Goal: Information Seeking & Learning: Learn about a topic

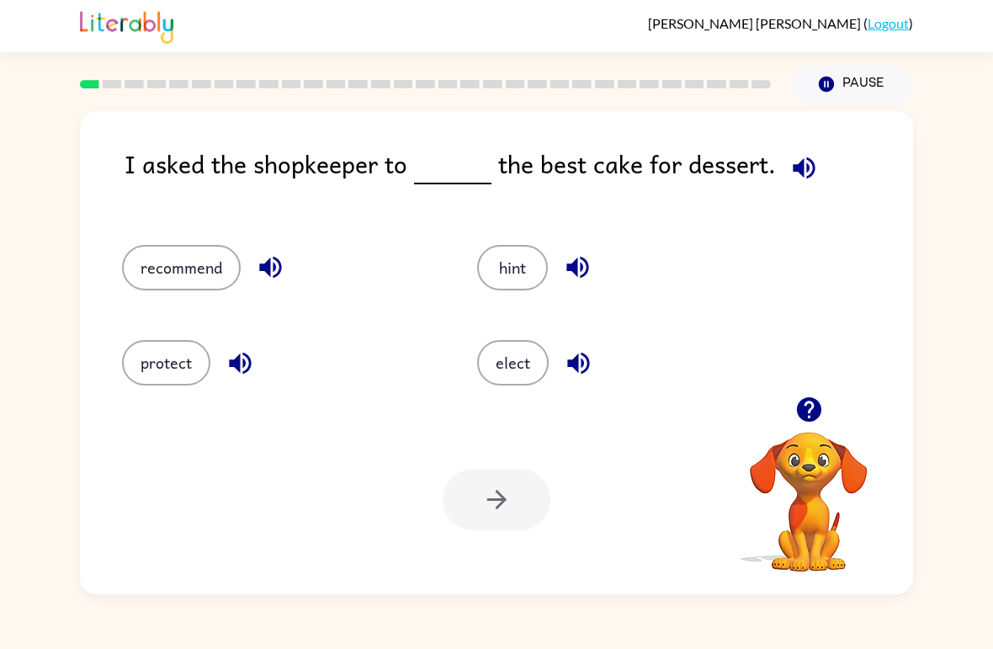
click at [809, 409] on icon "button" at bounding box center [808, 409] width 24 height 24
click at [977, 529] on div "I asked the shopkeeper to the best cake for dessert. recommend hint protect ele…" at bounding box center [496, 348] width 993 height 491
click at [965, 525] on div "I asked the shopkeeper to the best cake for dessert. recommend hint protect ele…" at bounding box center [496, 348] width 993 height 491
click at [821, 392] on button "button" at bounding box center [809, 409] width 43 height 43
click at [965, 512] on div "I asked the shopkeeper to the best cake for dessert. recommend hint protect ele…" at bounding box center [496, 348] width 993 height 491
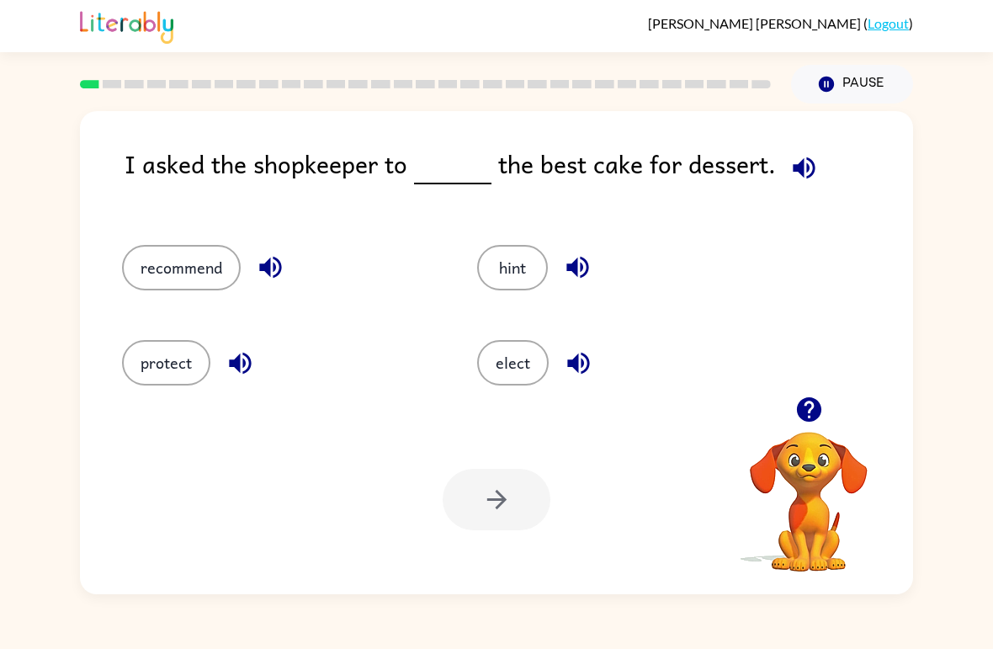
click at [821, 385] on div "recommend hint protect elect" at bounding box center [496, 308] width 799 height 177
click at [796, 395] on button "button" at bounding box center [809, 409] width 43 height 43
click at [165, 284] on button "recommend" at bounding box center [181, 267] width 119 height 45
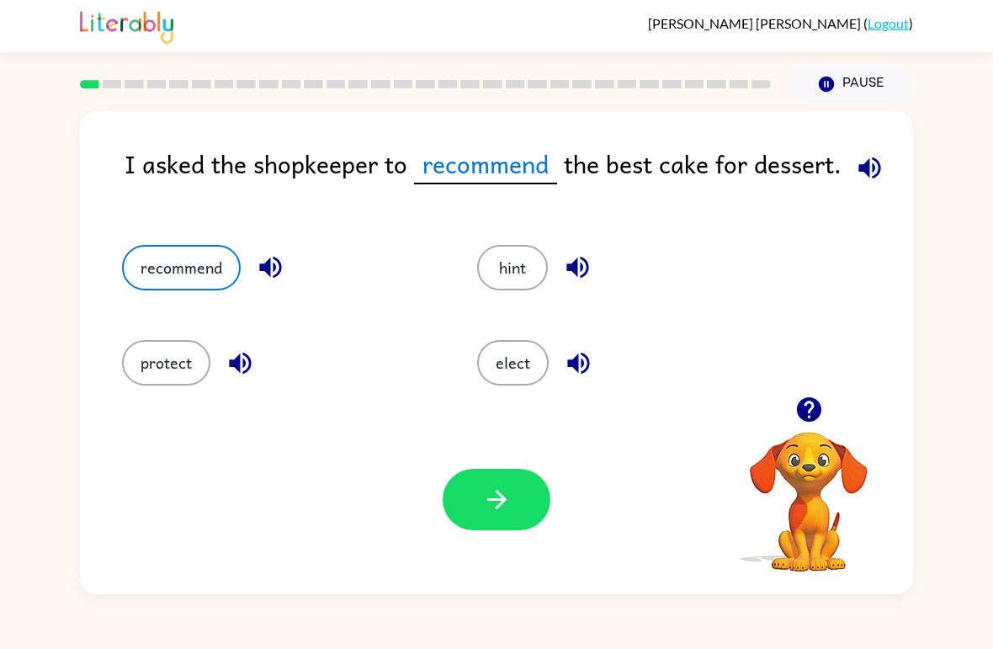
click at [483, 494] on icon "button" at bounding box center [496, 499] width 29 height 29
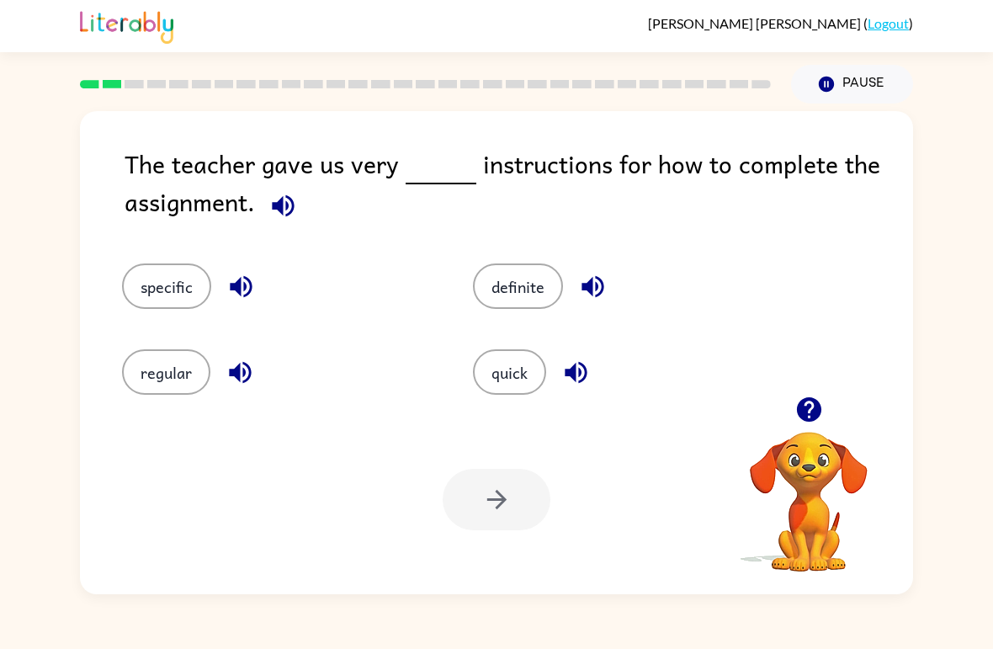
click at [185, 294] on button "specific" at bounding box center [166, 285] width 89 height 45
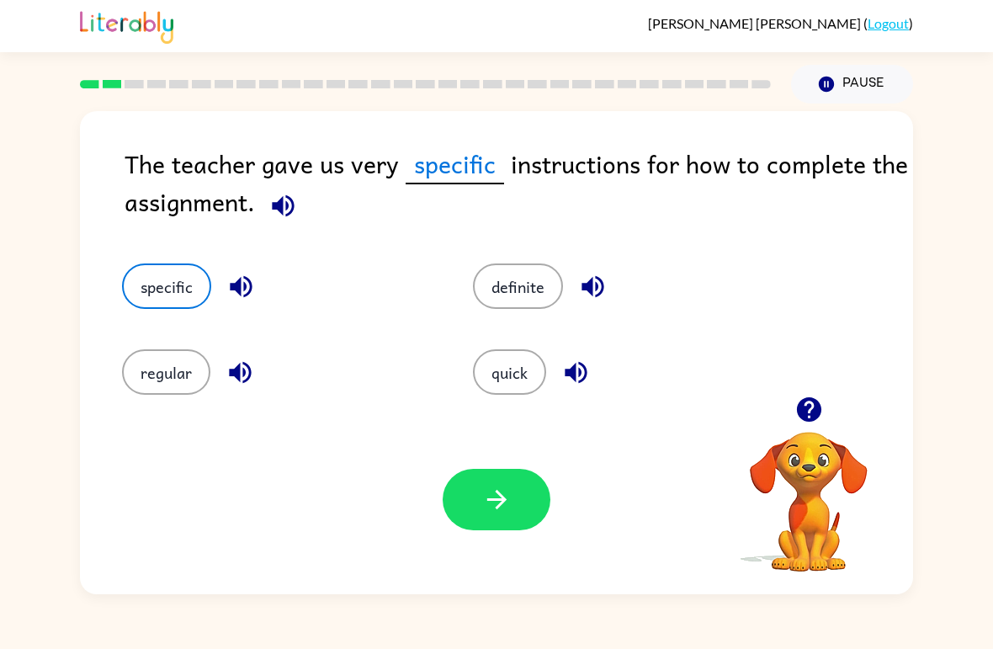
click at [497, 518] on button "button" at bounding box center [497, 499] width 108 height 61
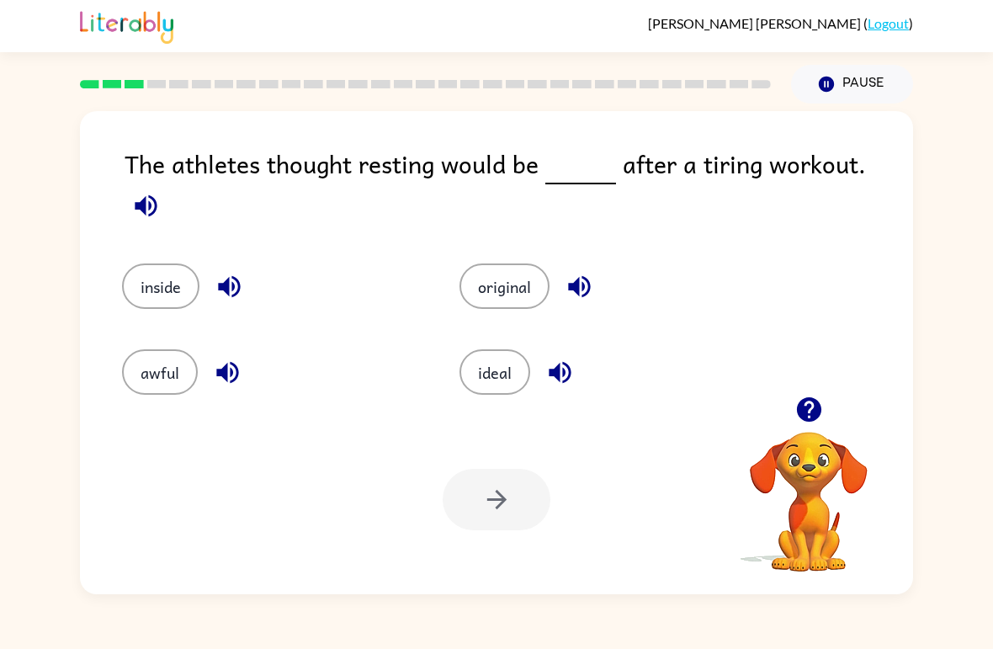
click at [490, 370] on button "ideal" at bounding box center [494, 371] width 71 height 45
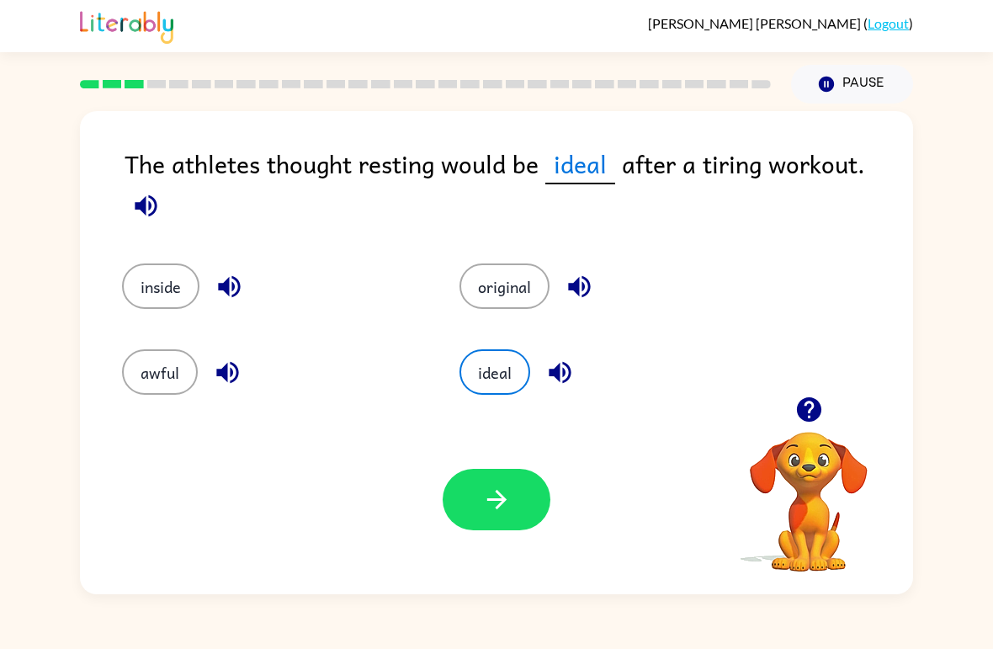
click at [546, 511] on button "button" at bounding box center [497, 499] width 108 height 61
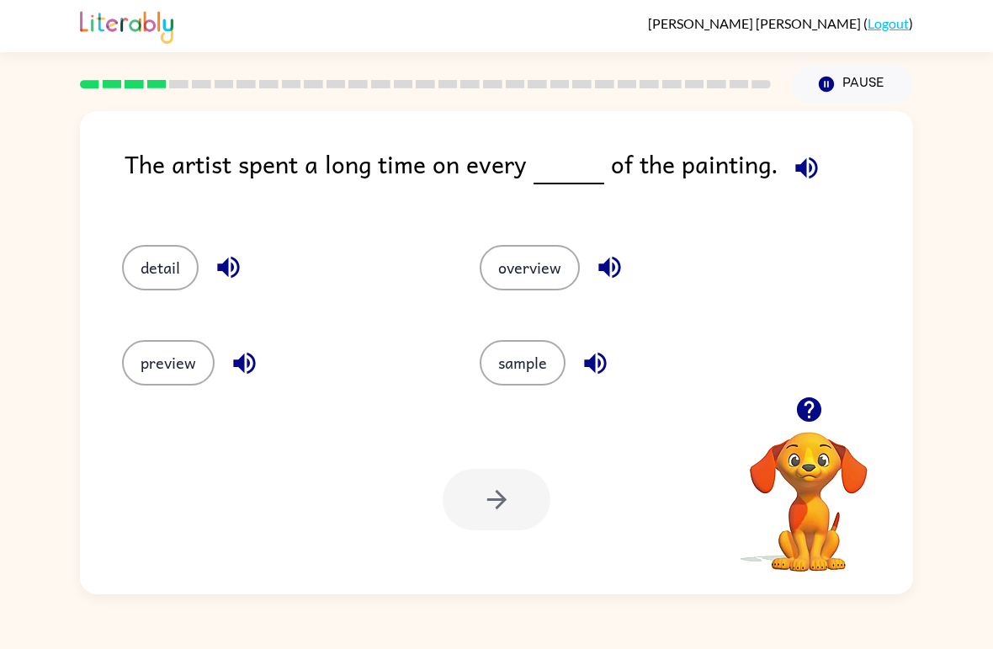
click at [150, 281] on button "detail" at bounding box center [160, 267] width 77 height 45
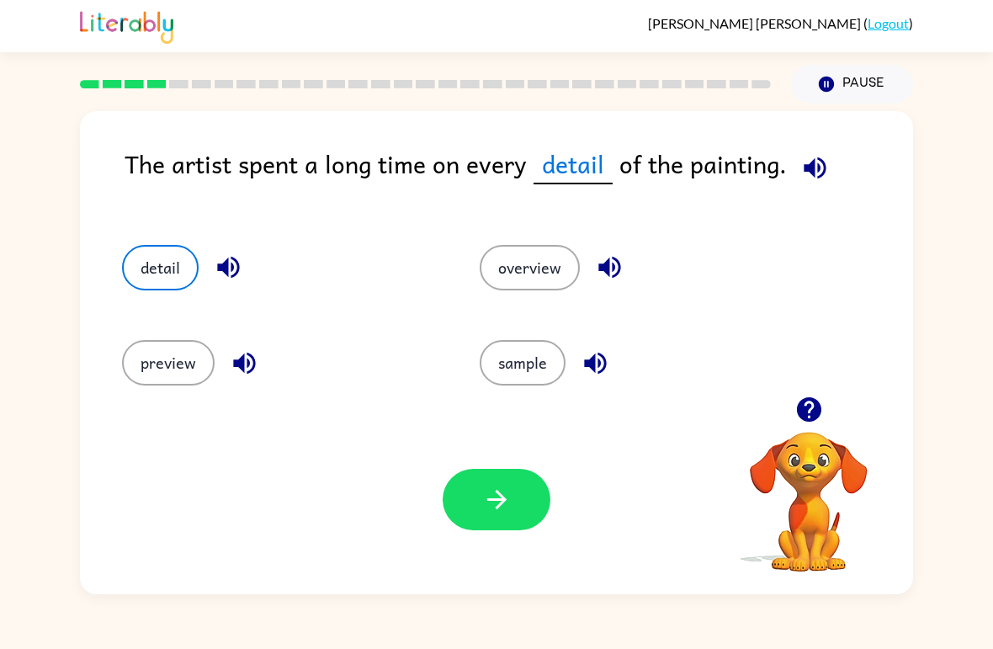
click at [480, 519] on button "button" at bounding box center [497, 499] width 108 height 61
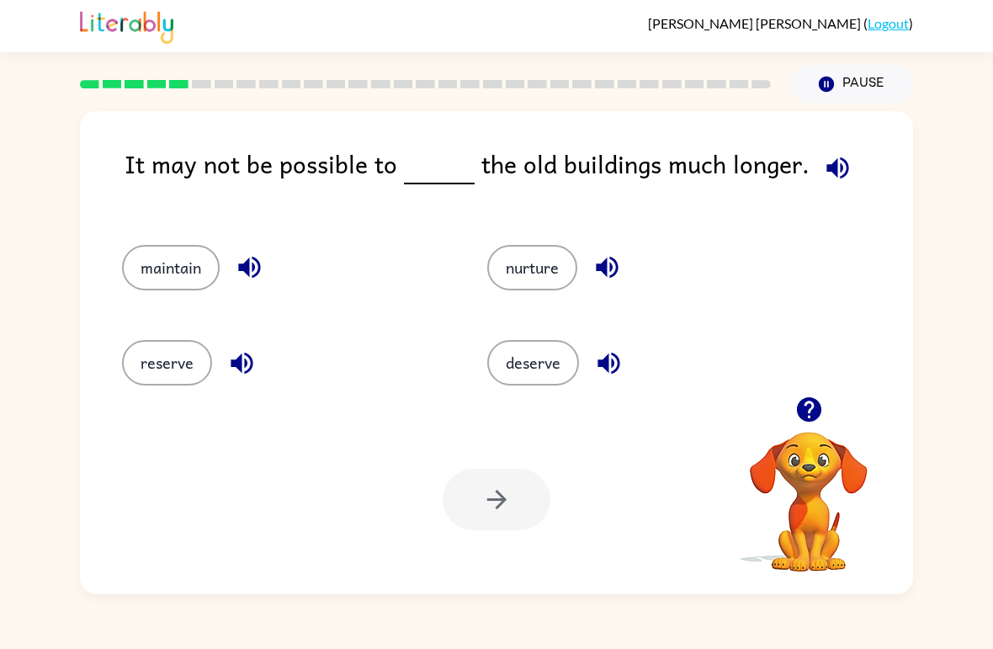
click at [185, 385] on button "reserve" at bounding box center [167, 362] width 90 height 45
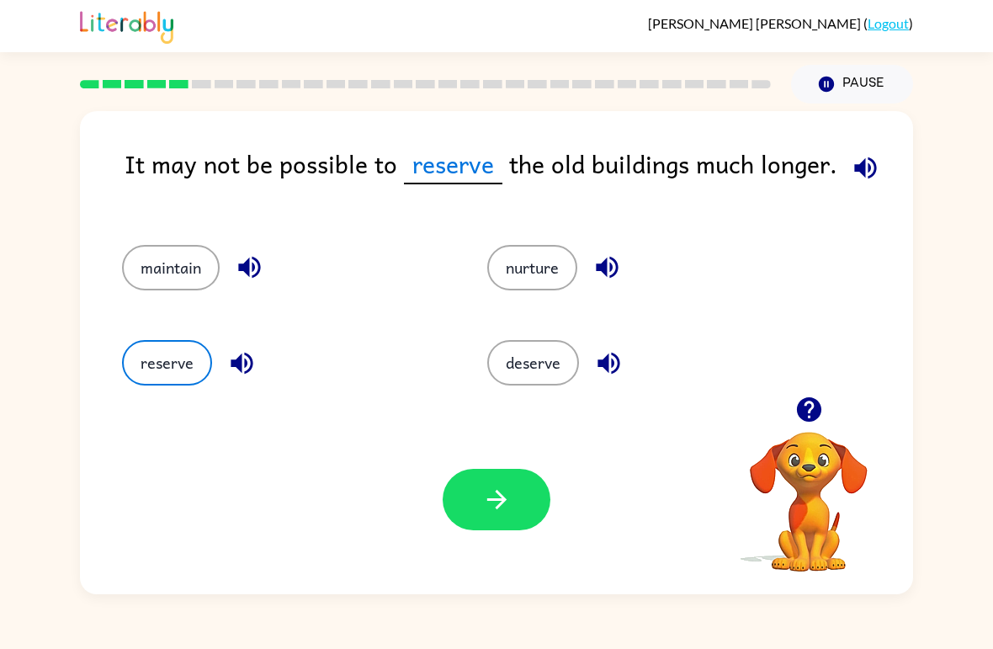
click at [512, 494] on button "button" at bounding box center [497, 499] width 108 height 61
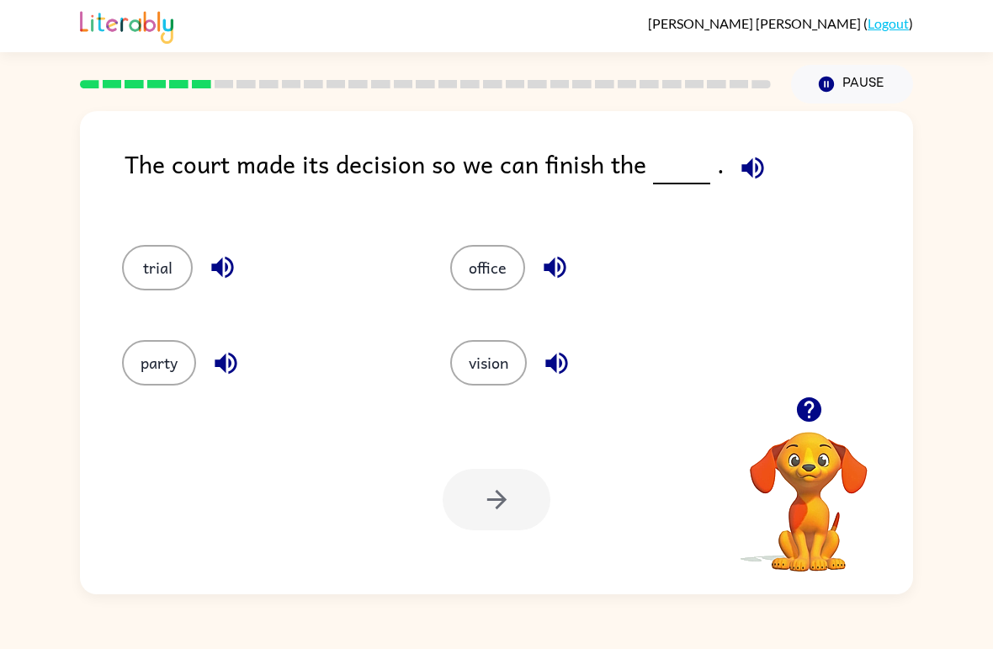
click at [487, 257] on button "office" at bounding box center [487, 267] width 75 height 45
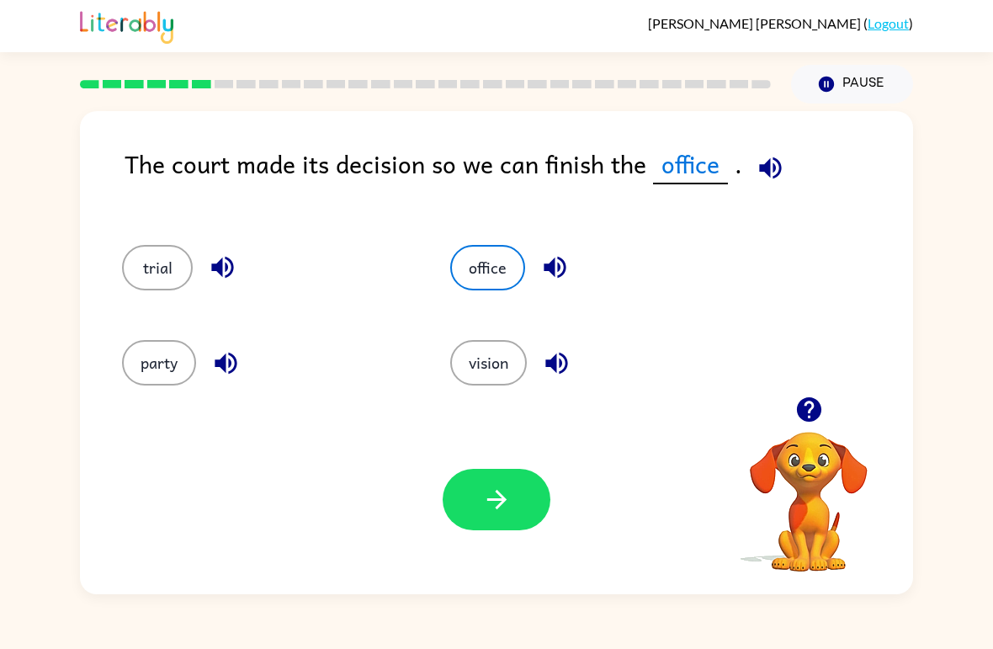
click at [525, 501] on button "button" at bounding box center [497, 499] width 108 height 61
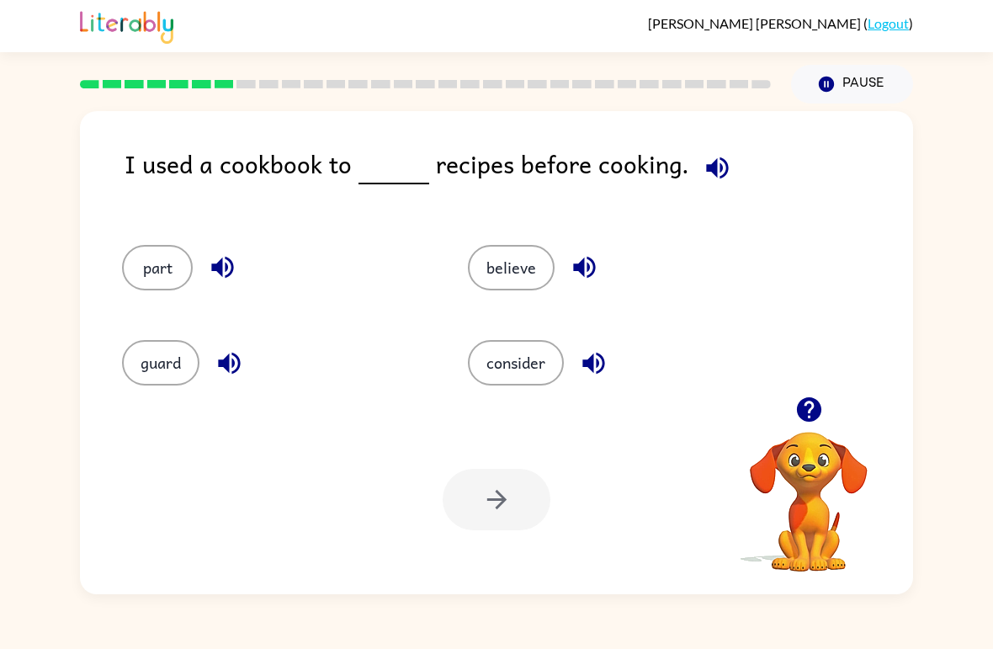
click at [146, 273] on button "part" at bounding box center [157, 267] width 71 height 45
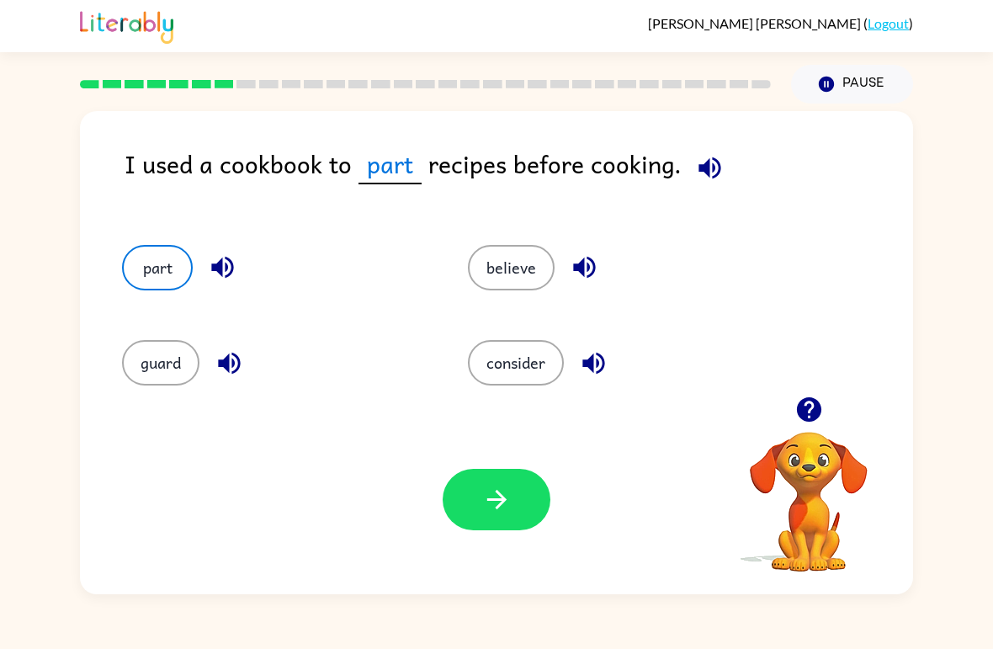
click at [724, 164] on button "button" at bounding box center [709, 167] width 43 height 43
click at [714, 188] on button "button" at bounding box center [709, 167] width 43 height 43
click at [747, 196] on div "I used a cookbook to part recipes before cooking." at bounding box center [519, 178] width 788 height 66
click at [696, 181] on icon "button" at bounding box center [709, 167] width 29 height 29
click at [645, 224] on div "believe" at bounding box center [609, 260] width 346 height 95
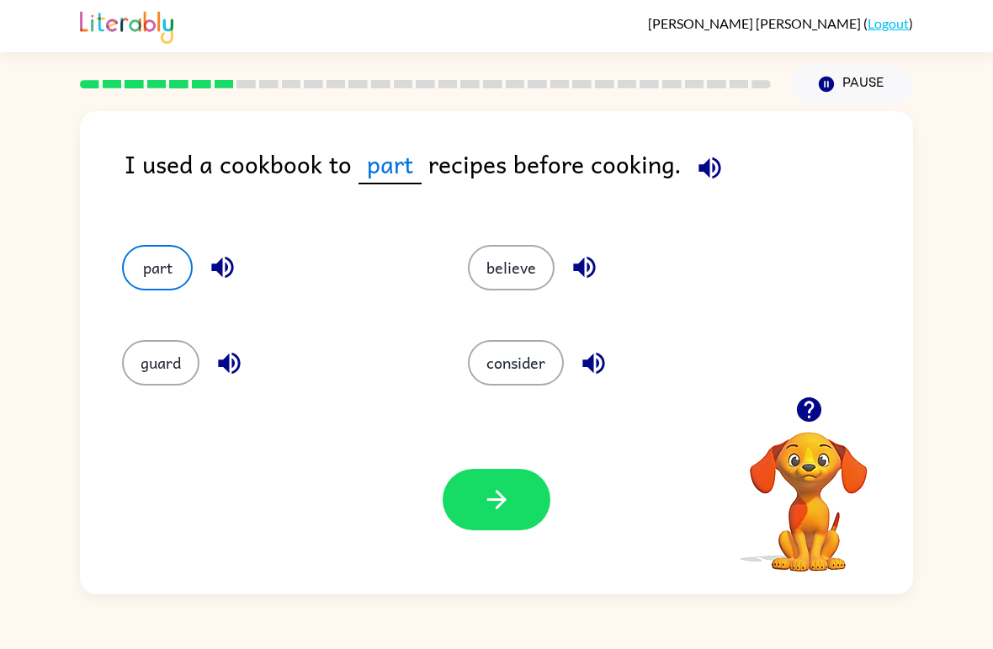
click at [723, 159] on button "button" at bounding box center [709, 167] width 43 height 43
click at [474, 509] on button "button" at bounding box center [497, 499] width 108 height 61
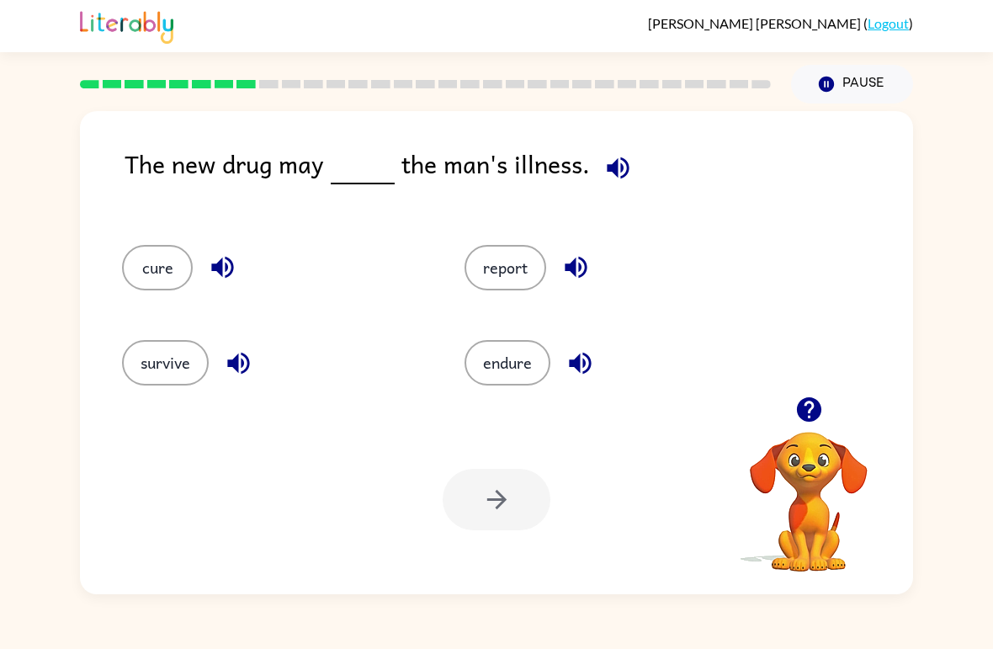
click at [167, 267] on button "cure" at bounding box center [157, 267] width 71 height 45
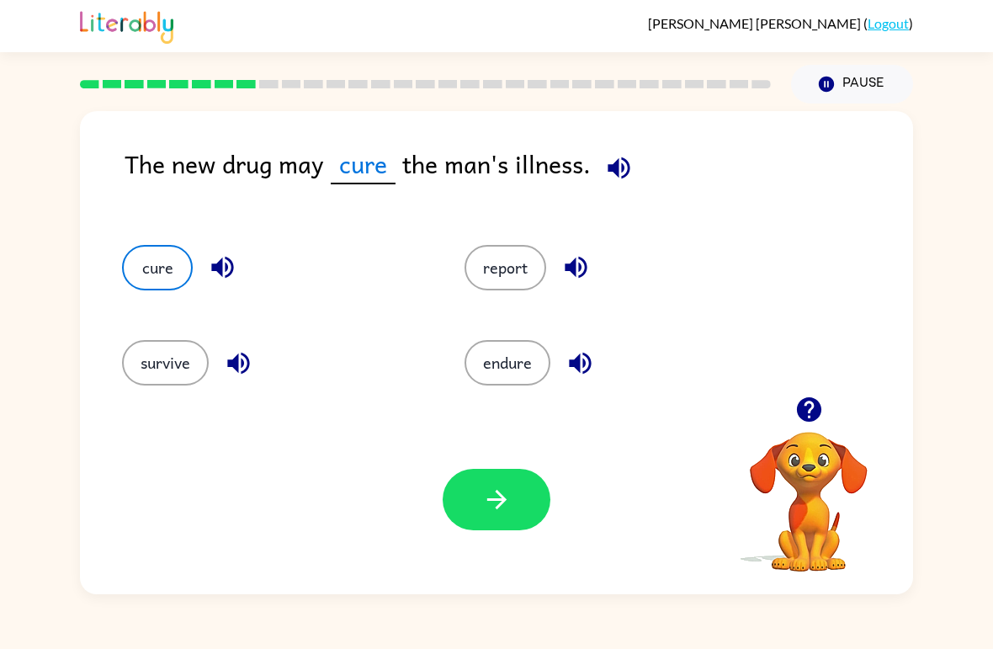
click at [480, 488] on button "button" at bounding box center [497, 499] width 108 height 61
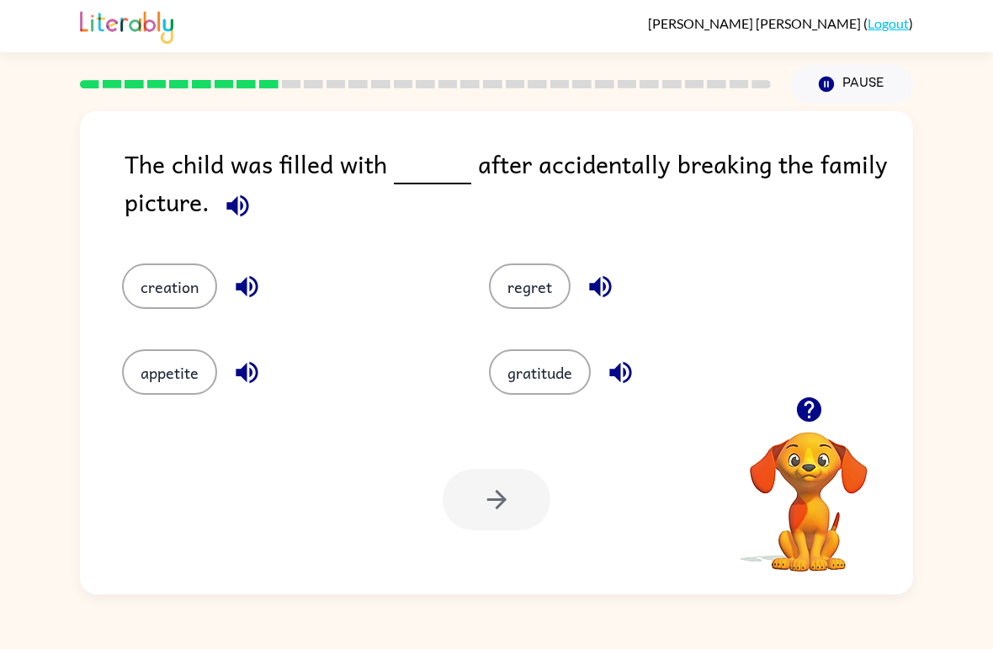
click at [546, 367] on button "gratitude" at bounding box center [540, 371] width 102 height 45
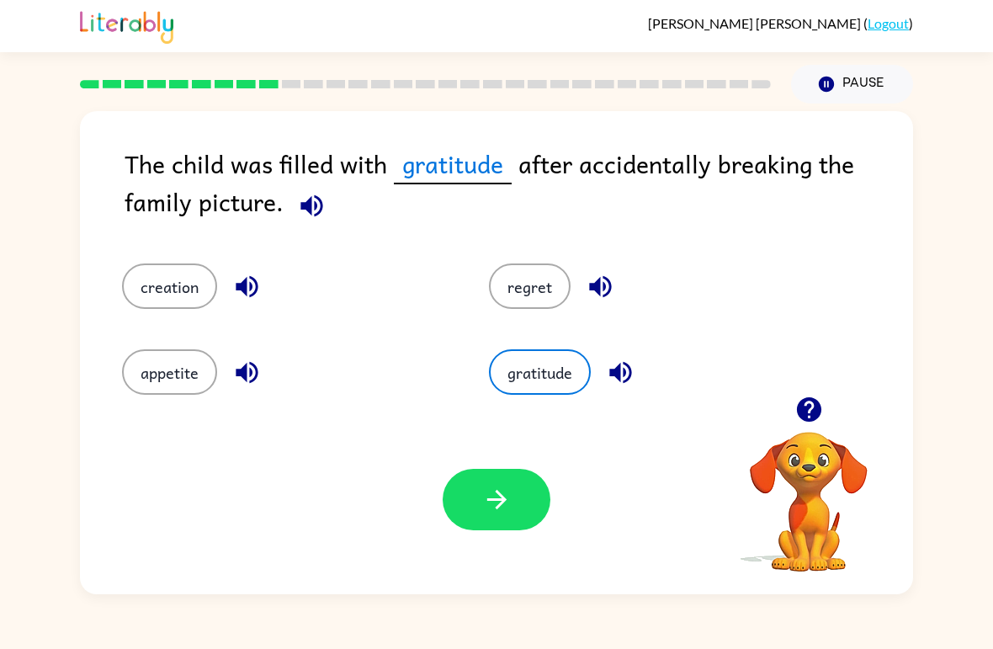
click at [544, 294] on button "regret" at bounding box center [530, 285] width 82 height 45
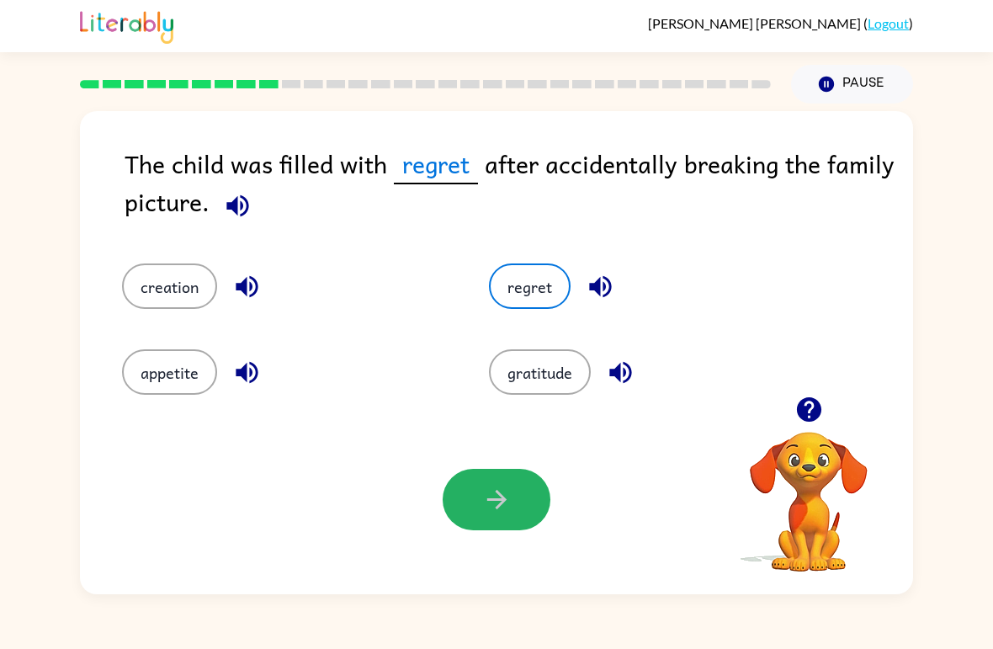
click at [505, 512] on icon "button" at bounding box center [496, 499] width 29 height 29
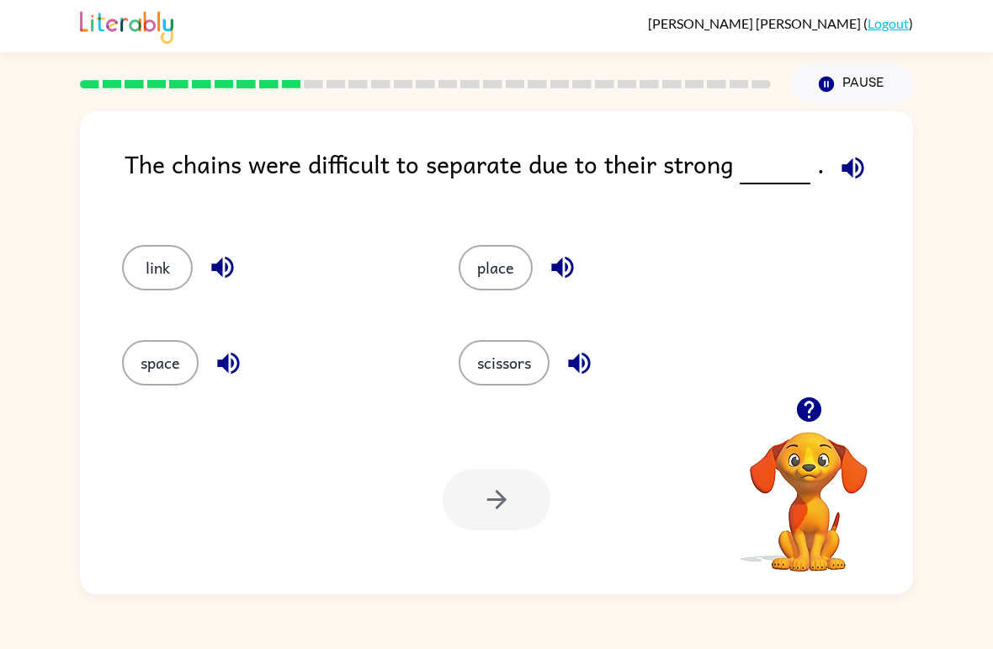
click at [167, 370] on button "space" at bounding box center [160, 362] width 77 height 45
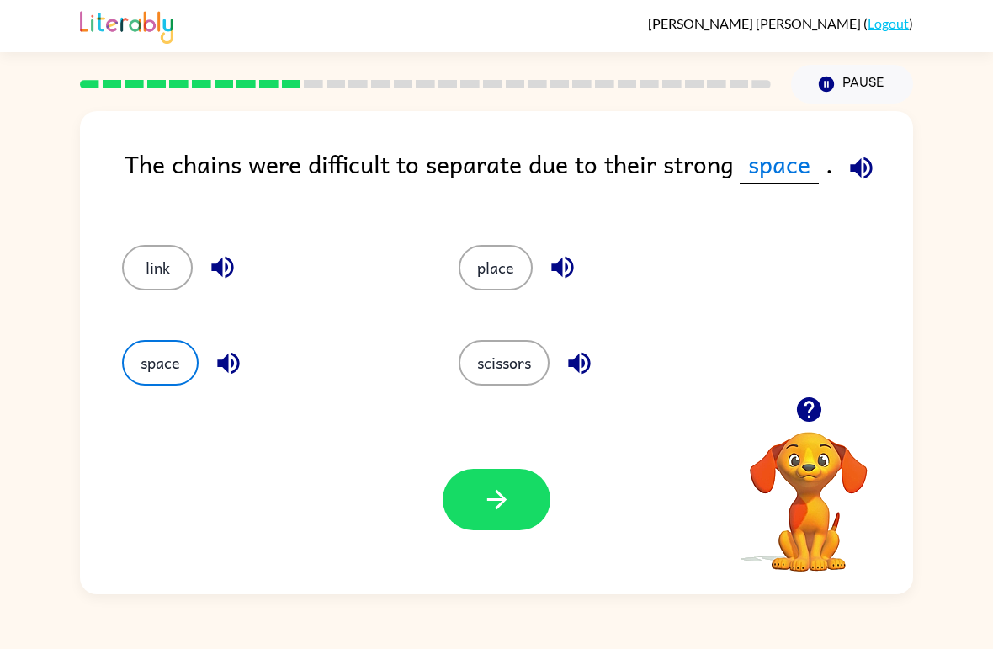
click at [485, 275] on button "place" at bounding box center [496, 267] width 74 height 45
click at [500, 542] on div "Your browser must support playing .mp4 files to use Literably. Please try using…" at bounding box center [496, 499] width 833 height 189
click at [501, 530] on button "button" at bounding box center [497, 499] width 108 height 61
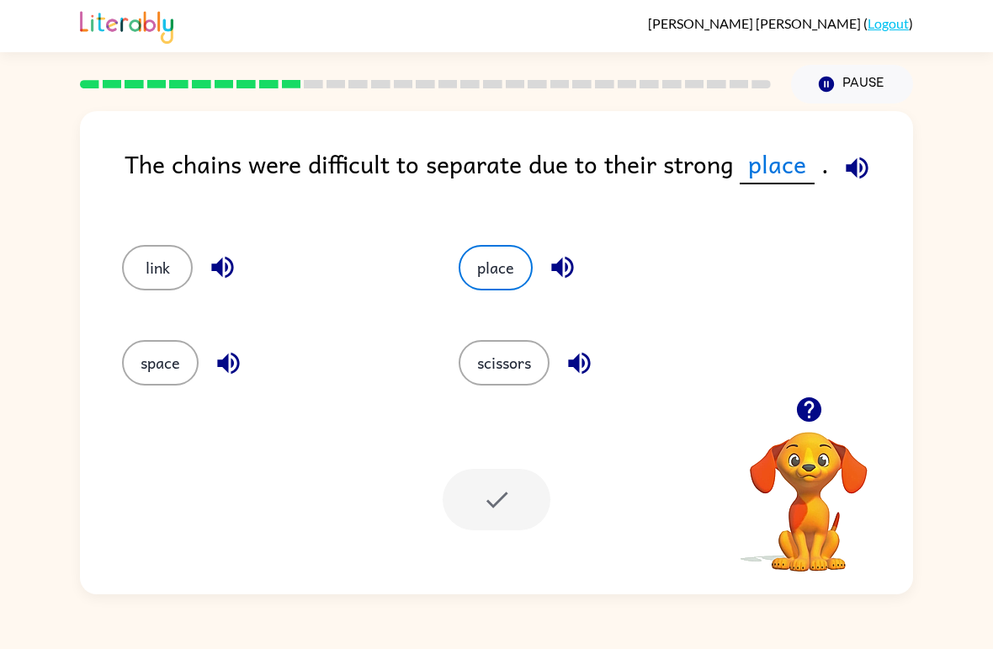
click at [502, 532] on div "Your browser must support playing .mp4 files to use Literably. Please try using…" at bounding box center [496, 499] width 833 height 189
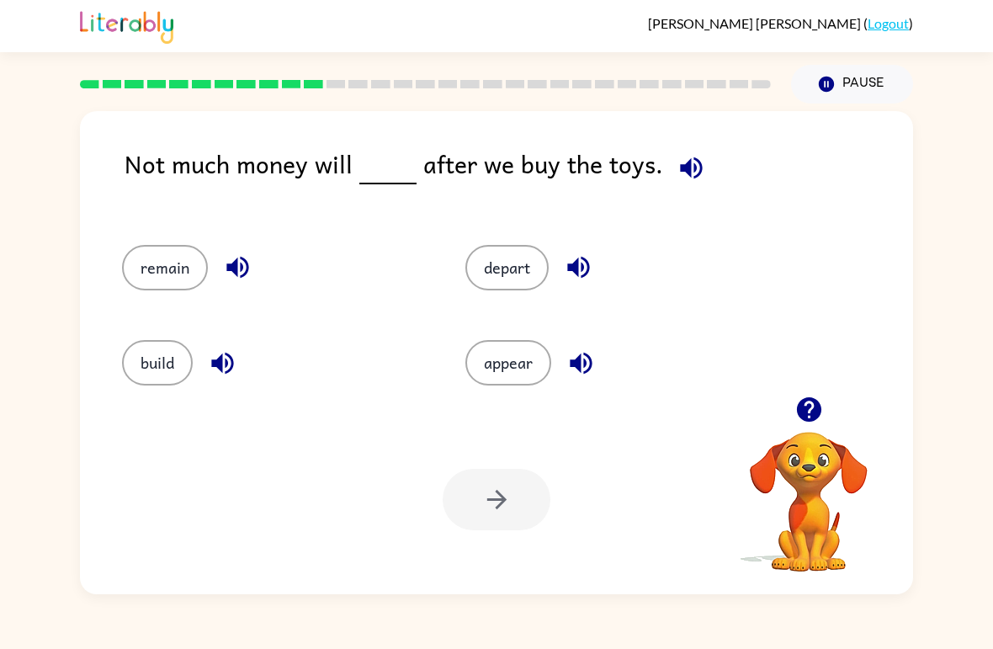
click at [170, 274] on button "remain" at bounding box center [165, 267] width 86 height 45
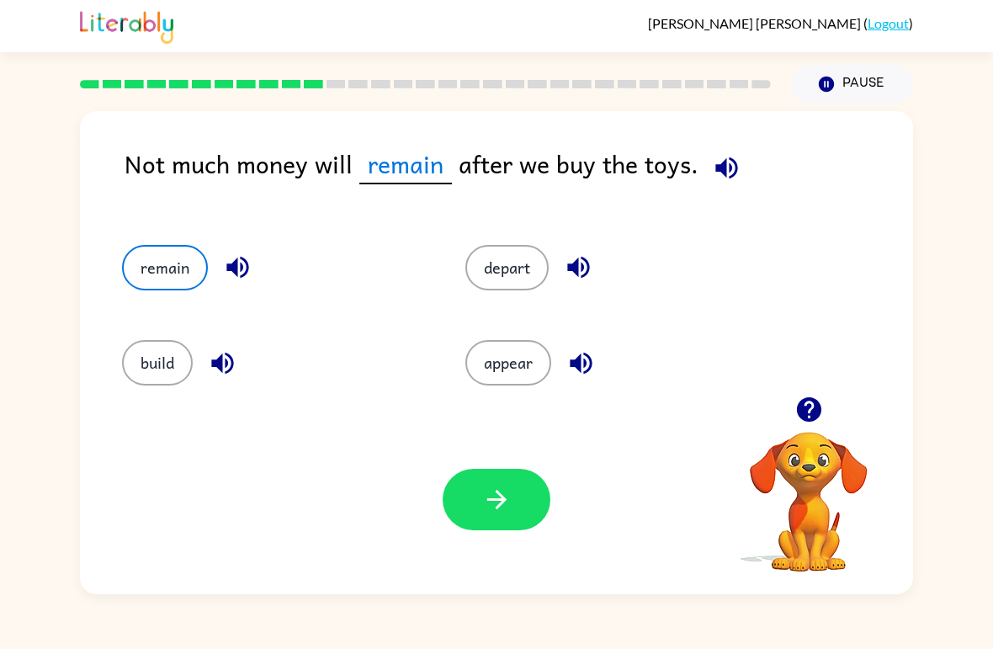
click at [491, 472] on button "button" at bounding box center [497, 499] width 108 height 61
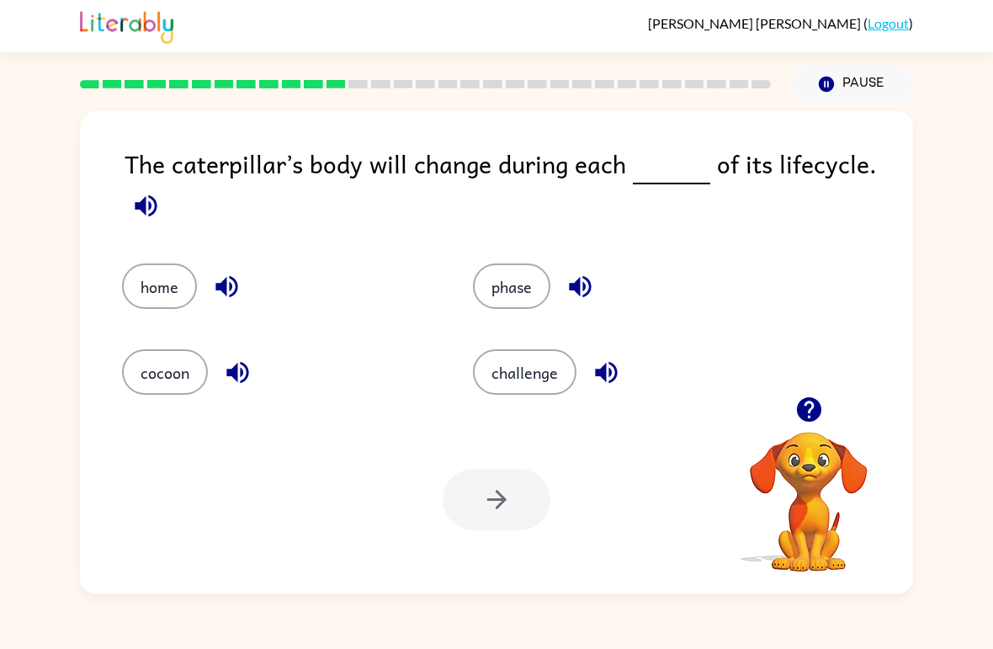
click at [543, 377] on button "challenge" at bounding box center [524, 371] width 103 height 45
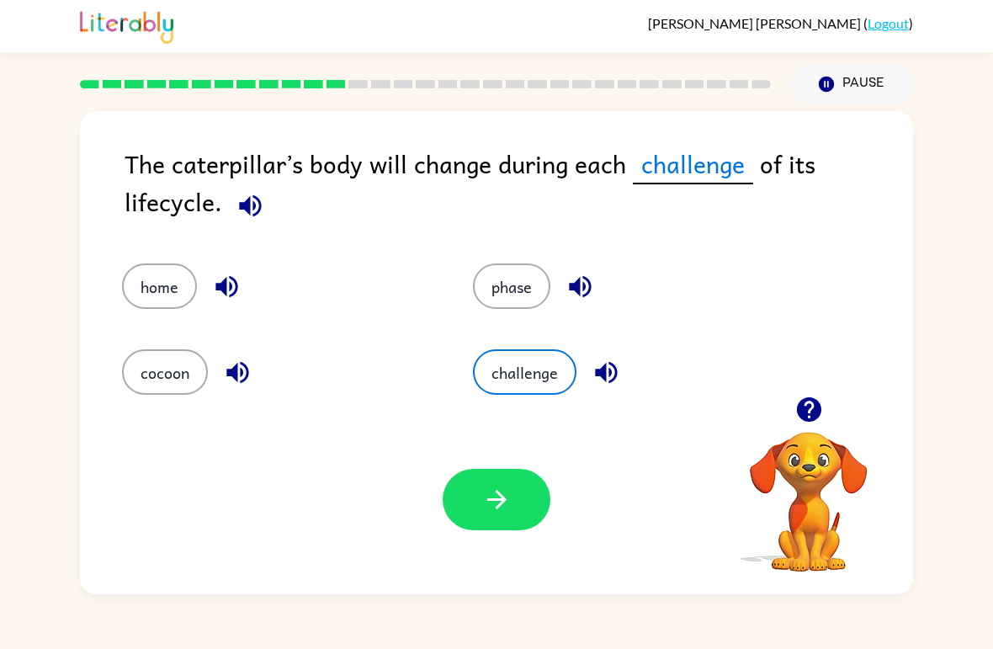
click at [522, 491] on button "button" at bounding box center [497, 499] width 108 height 61
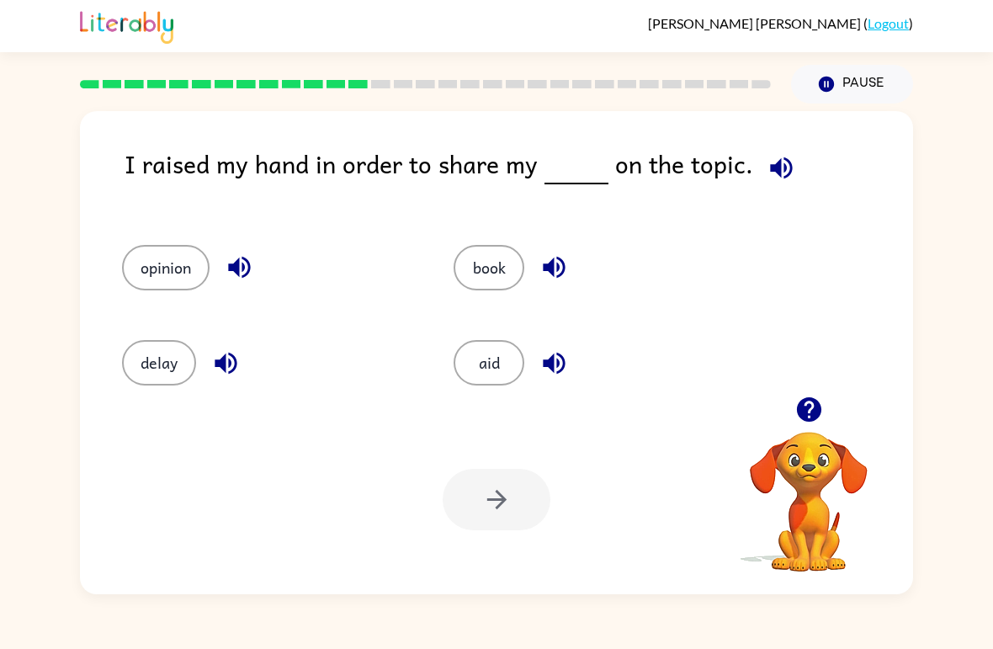
click at [183, 269] on button "opinion" at bounding box center [166, 267] width 88 height 45
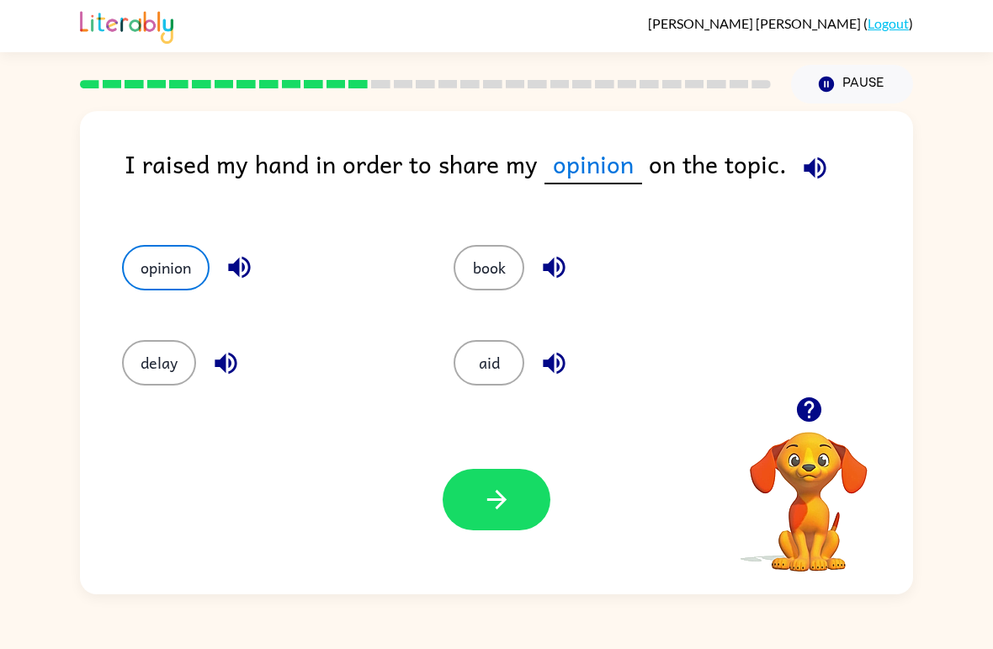
click at [514, 501] on button "button" at bounding box center [497, 499] width 108 height 61
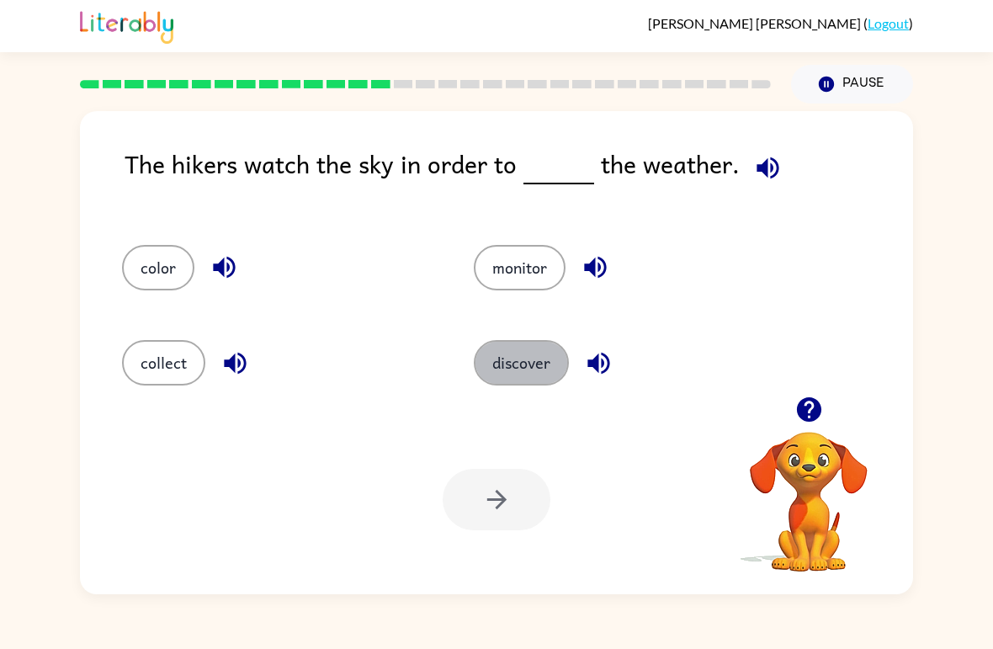
click at [522, 378] on button "discover" at bounding box center [521, 362] width 95 height 45
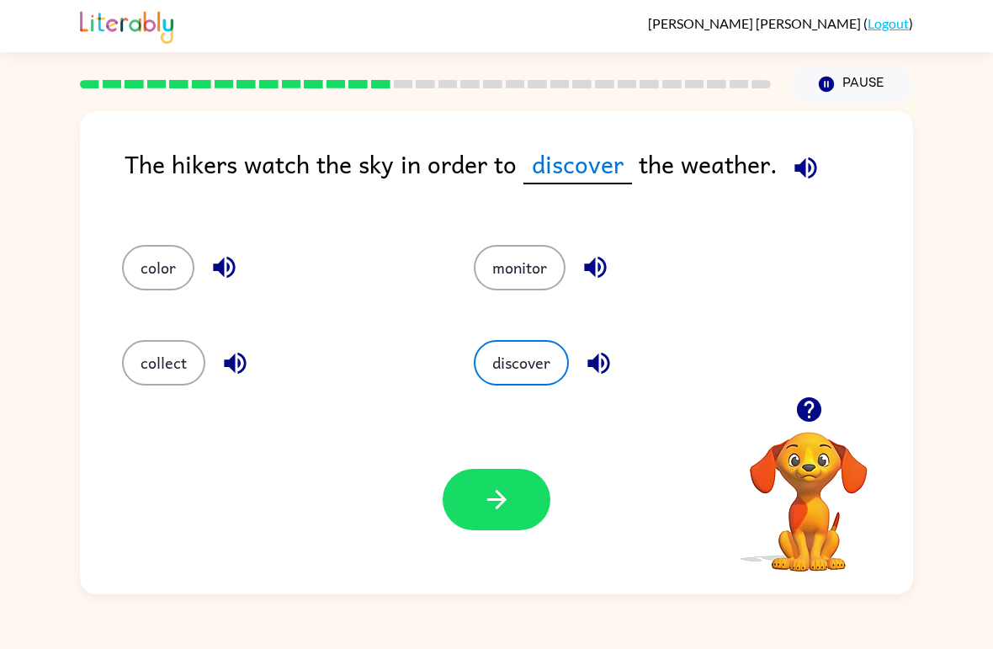
click at [451, 503] on button "button" at bounding box center [497, 499] width 108 height 61
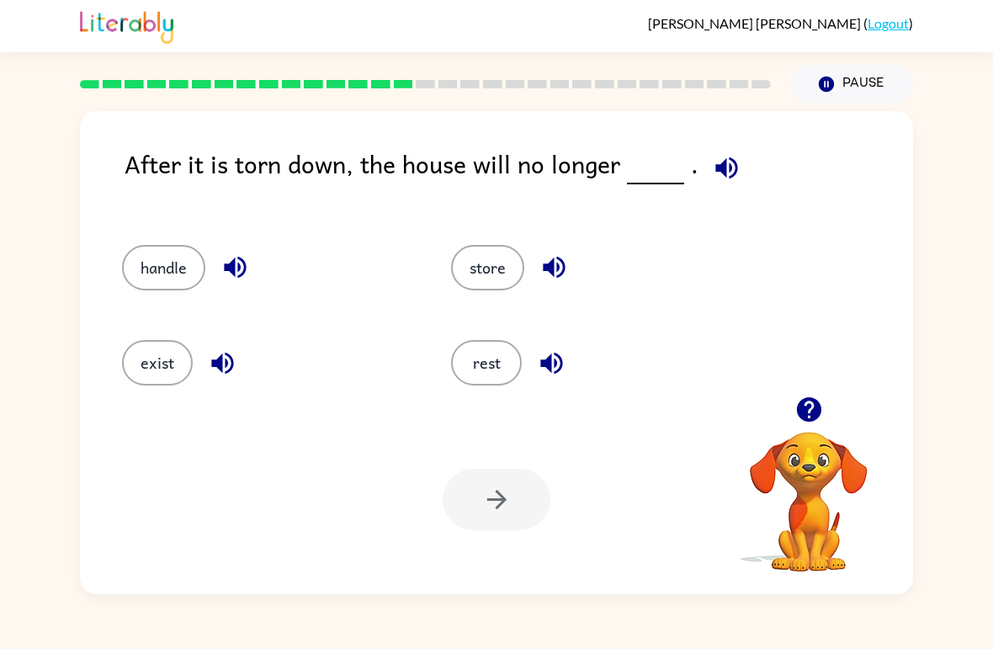
click at [159, 353] on button "exist" at bounding box center [157, 362] width 71 height 45
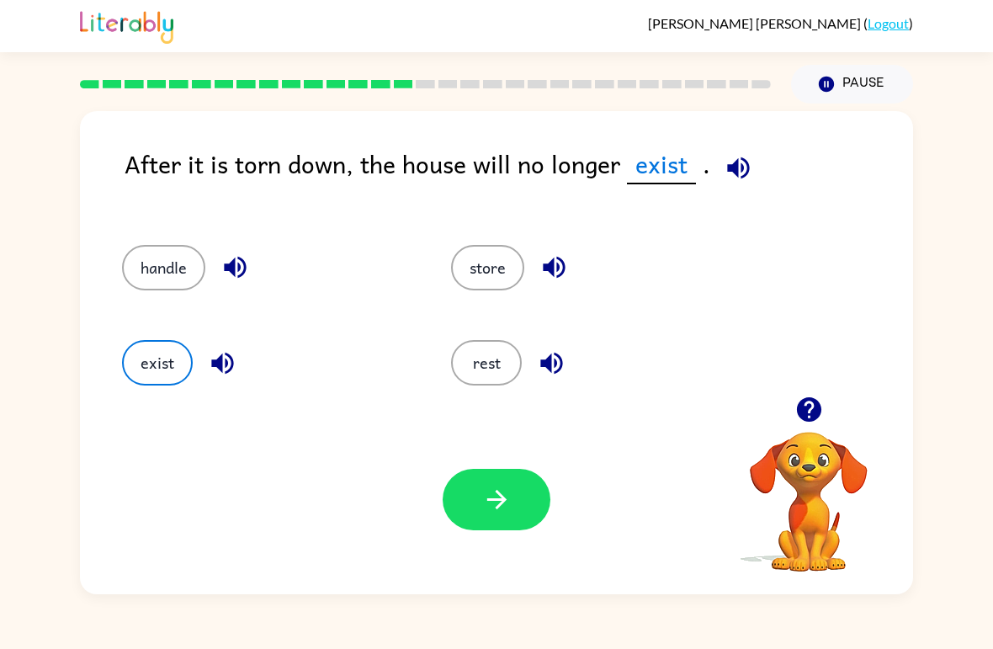
click at [524, 491] on button "button" at bounding box center [497, 499] width 108 height 61
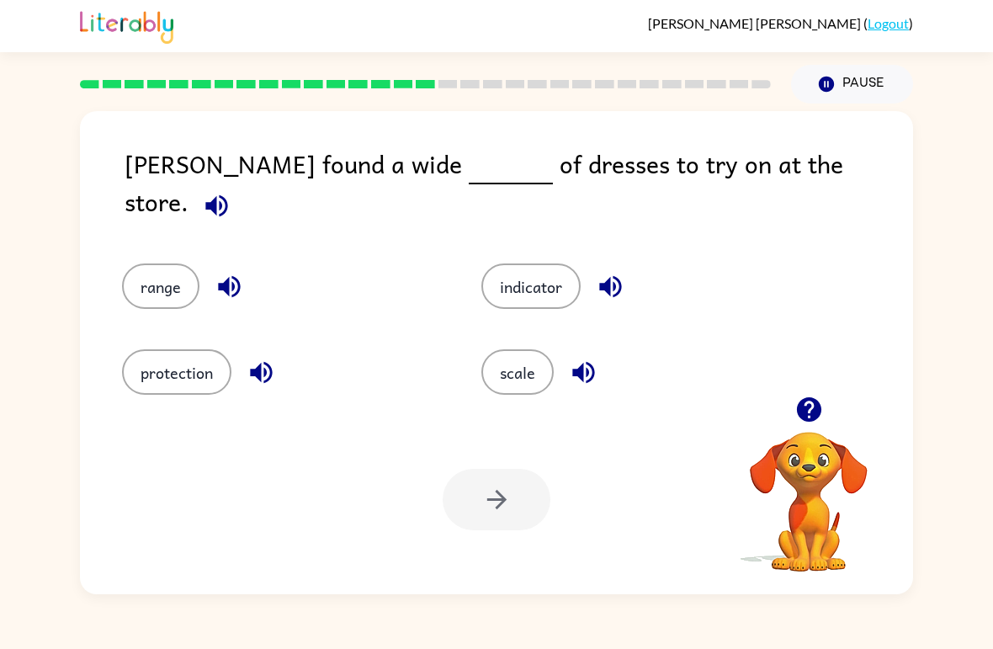
click at [515, 363] on button "scale" at bounding box center [517, 371] width 72 height 45
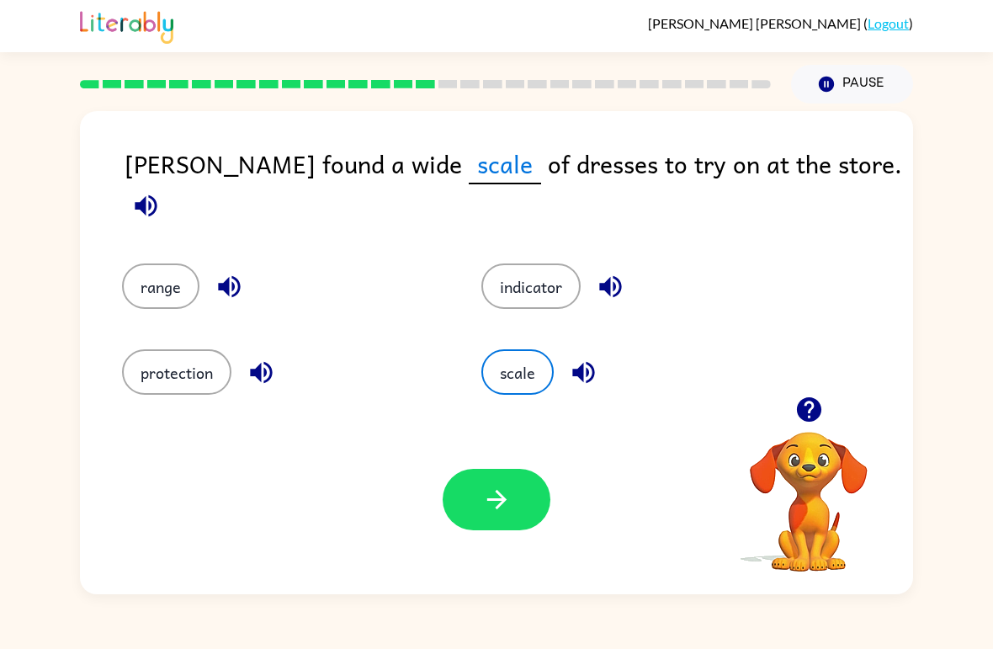
click at [162, 266] on button "range" at bounding box center [160, 285] width 77 height 45
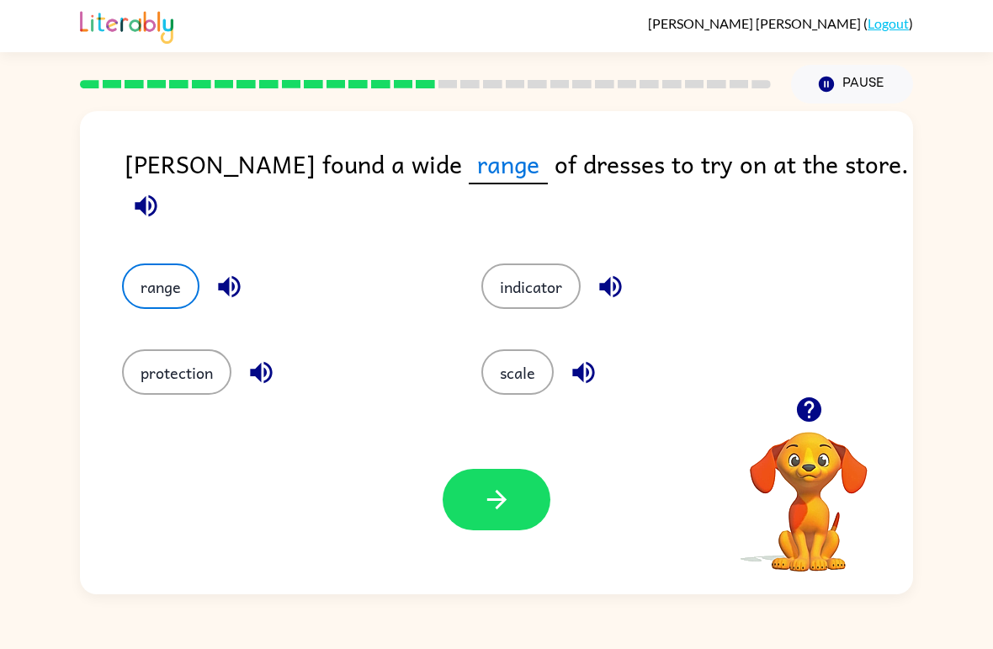
click at [489, 512] on icon "button" at bounding box center [496, 499] width 29 height 29
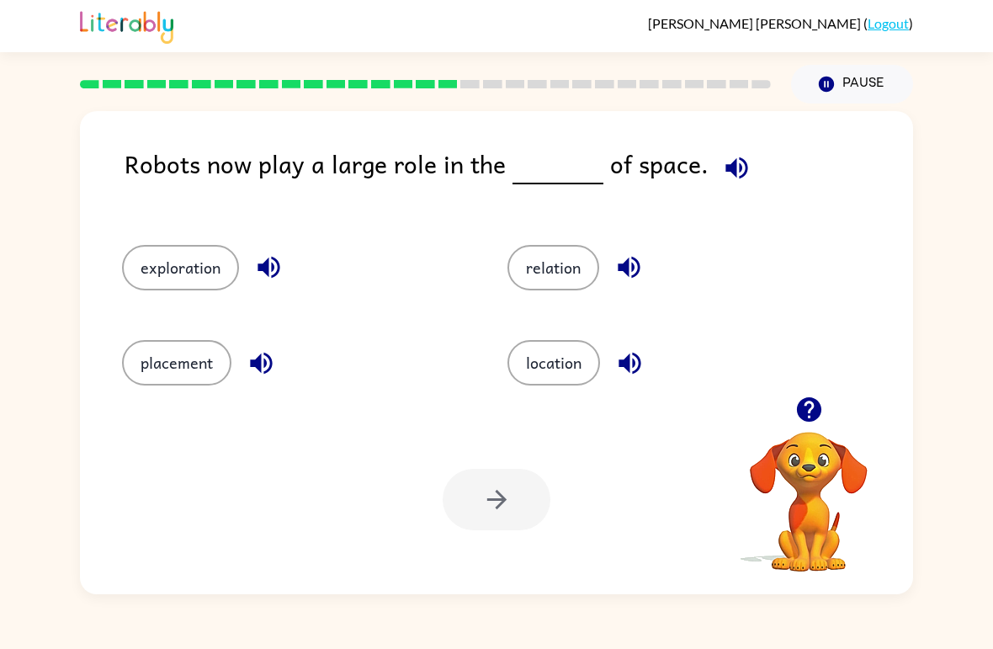
click at [181, 379] on button "placement" at bounding box center [176, 362] width 109 height 45
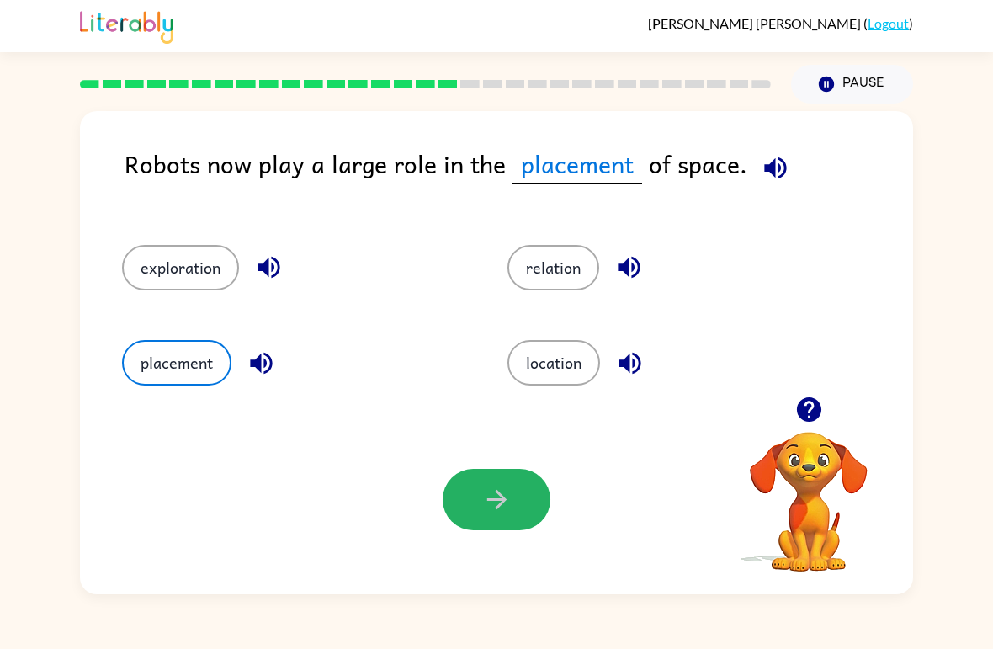
click at [498, 483] on button "button" at bounding box center [497, 499] width 108 height 61
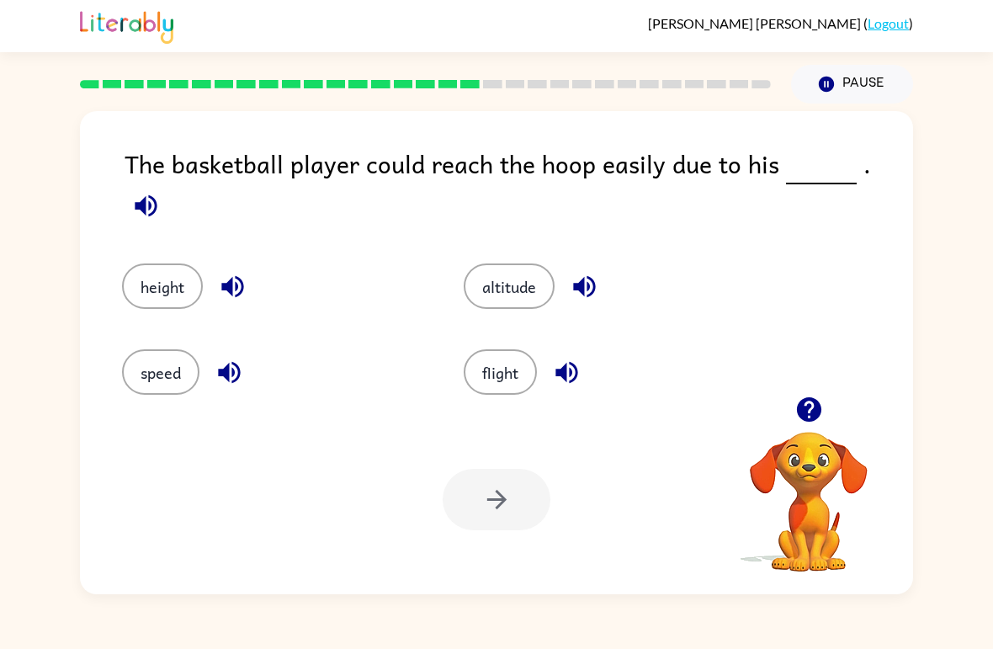
click at [161, 263] on button "height" at bounding box center [162, 285] width 81 height 45
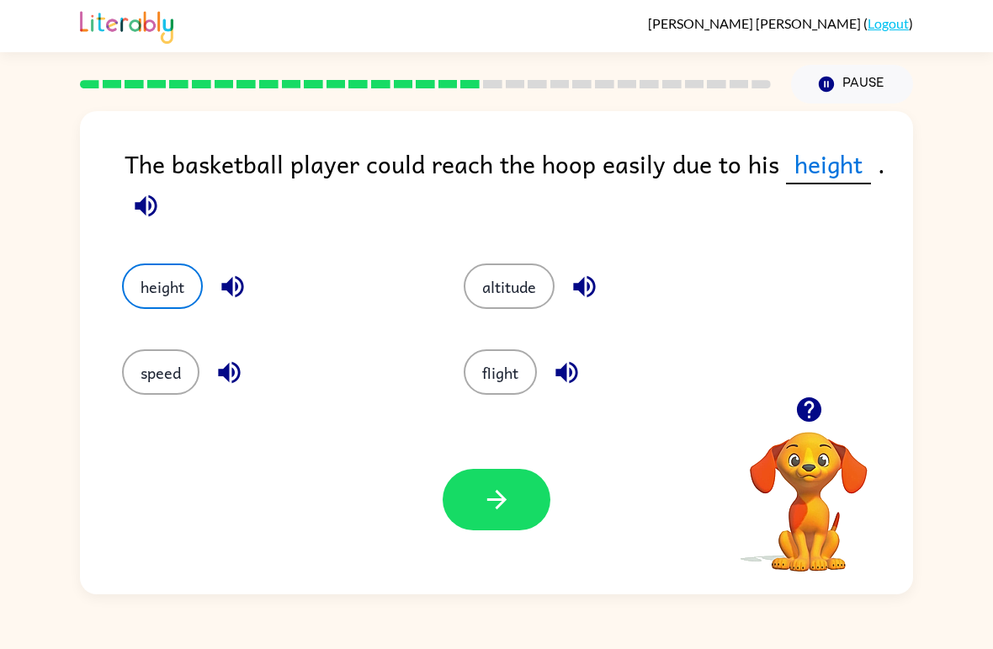
click at [483, 523] on button "button" at bounding box center [497, 499] width 108 height 61
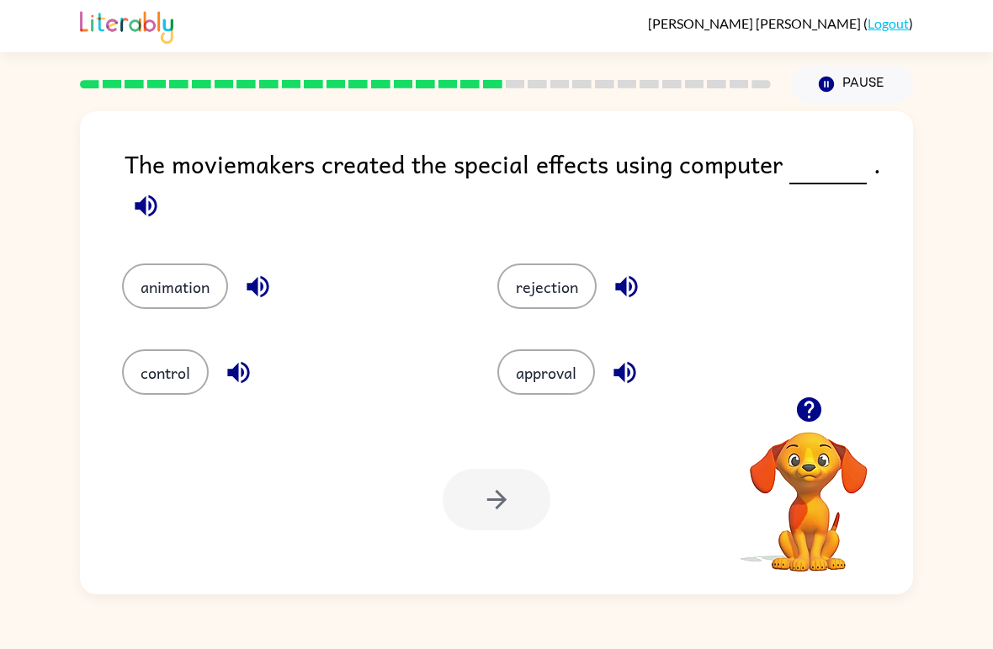
click at [142, 321] on div "control" at bounding box center [277, 360] width 375 height 86
click at [146, 306] on button "animation" at bounding box center [175, 285] width 106 height 45
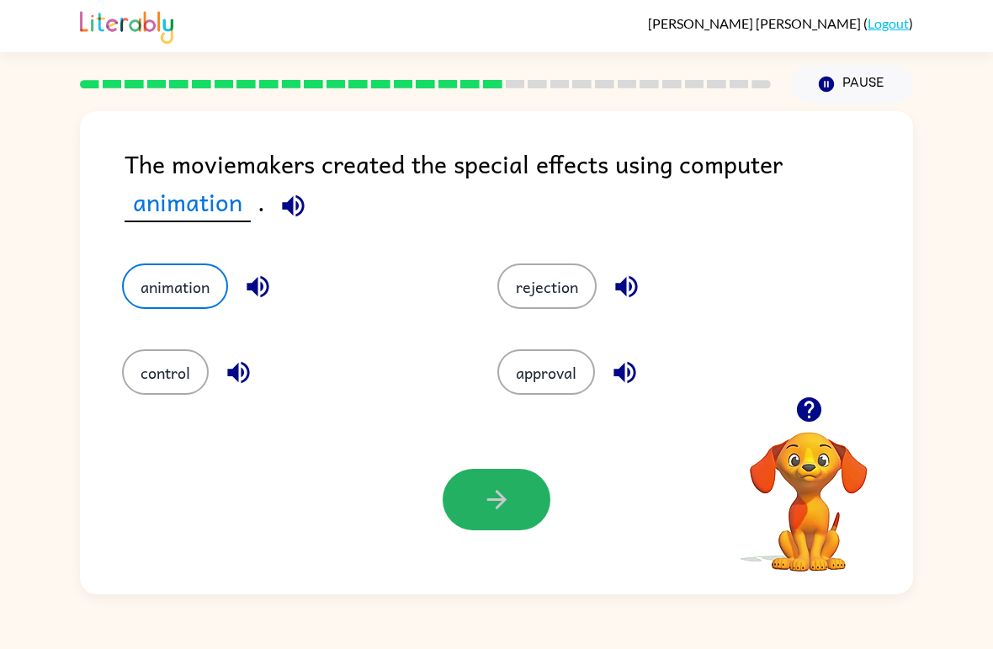
click at [507, 502] on icon "button" at bounding box center [496, 499] width 29 height 29
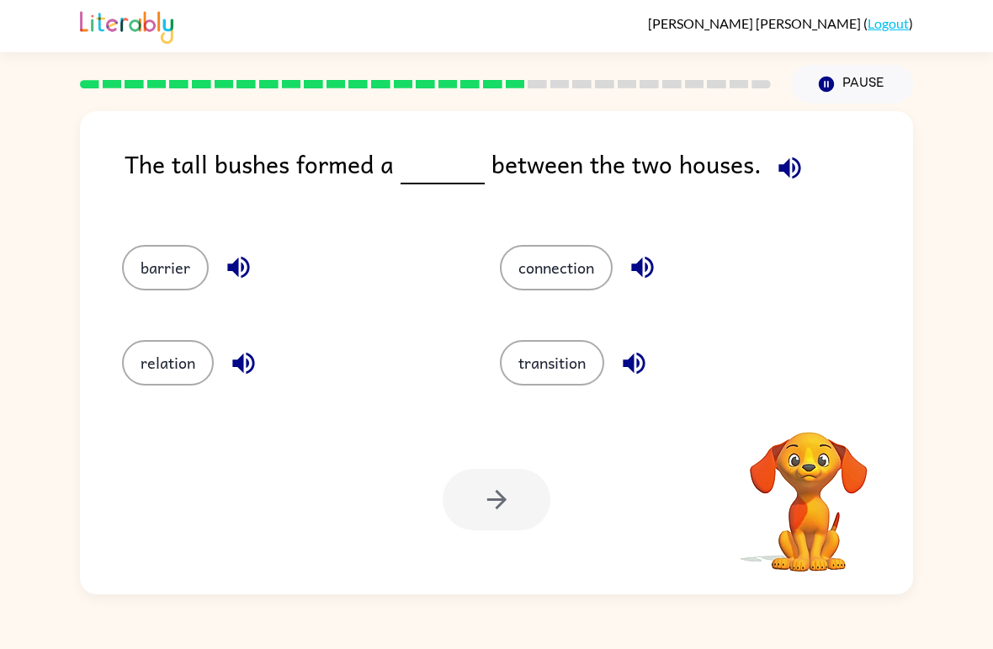
click at [173, 279] on button "barrier" at bounding box center [165, 267] width 87 height 45
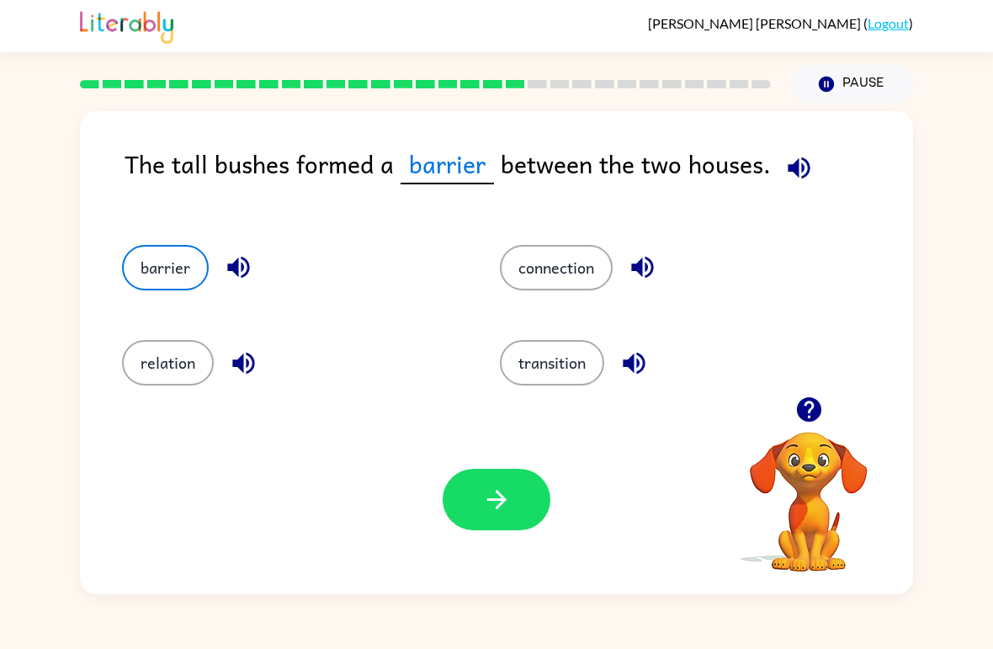
click at [496, 512] on icon "button" at bounding box center [496, 499] width 29 height 29
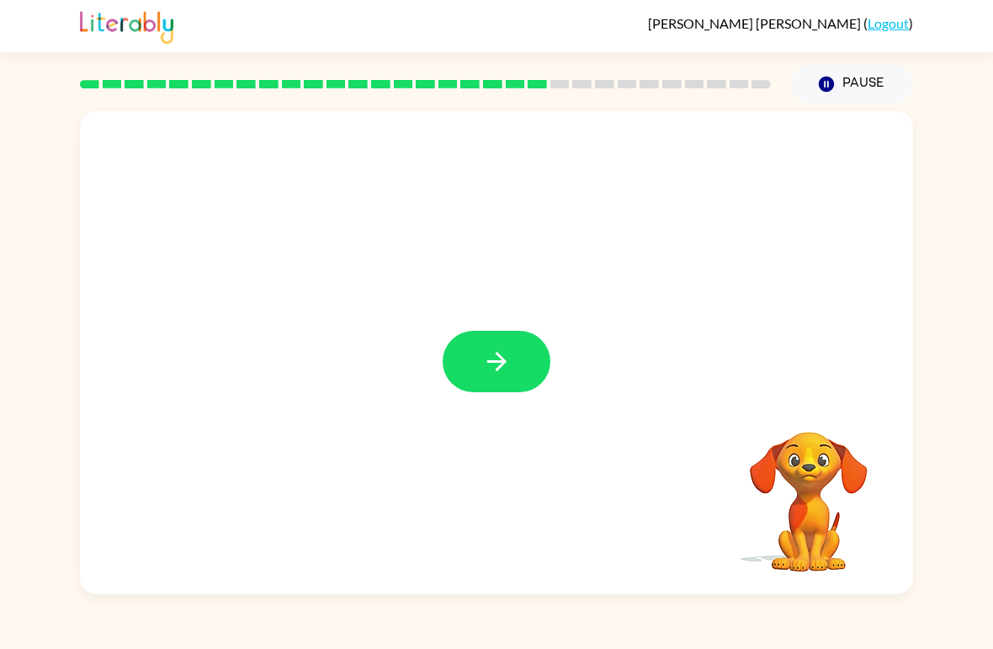
click at [514, 349] on button "button" at bounding box center [497, 361] width 108 height 61
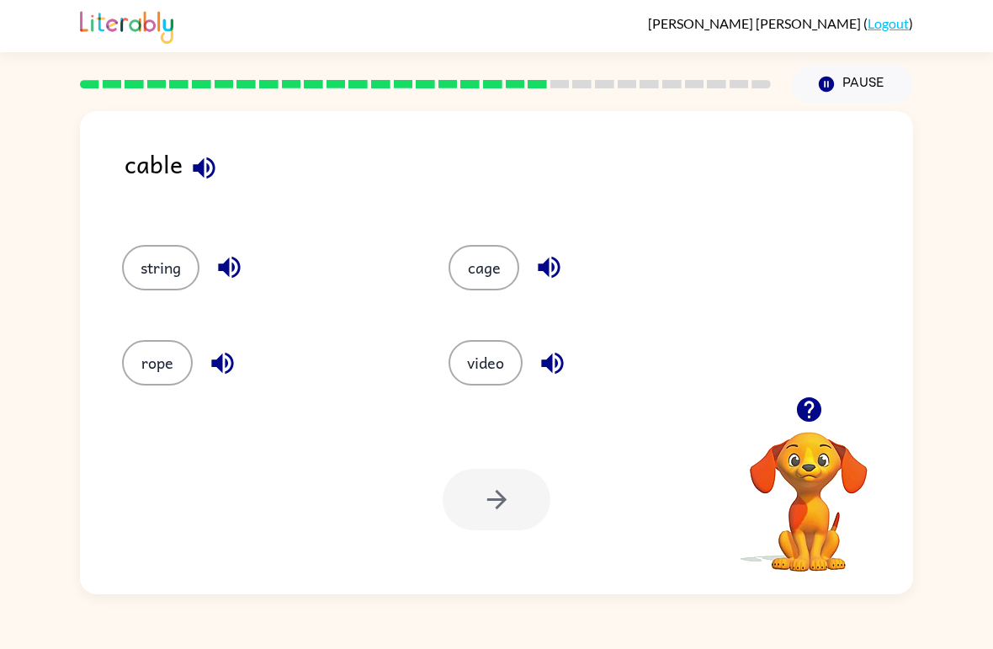
click at [169, 290] on button "string" at bounding box center [160, 267] width 77 height 45
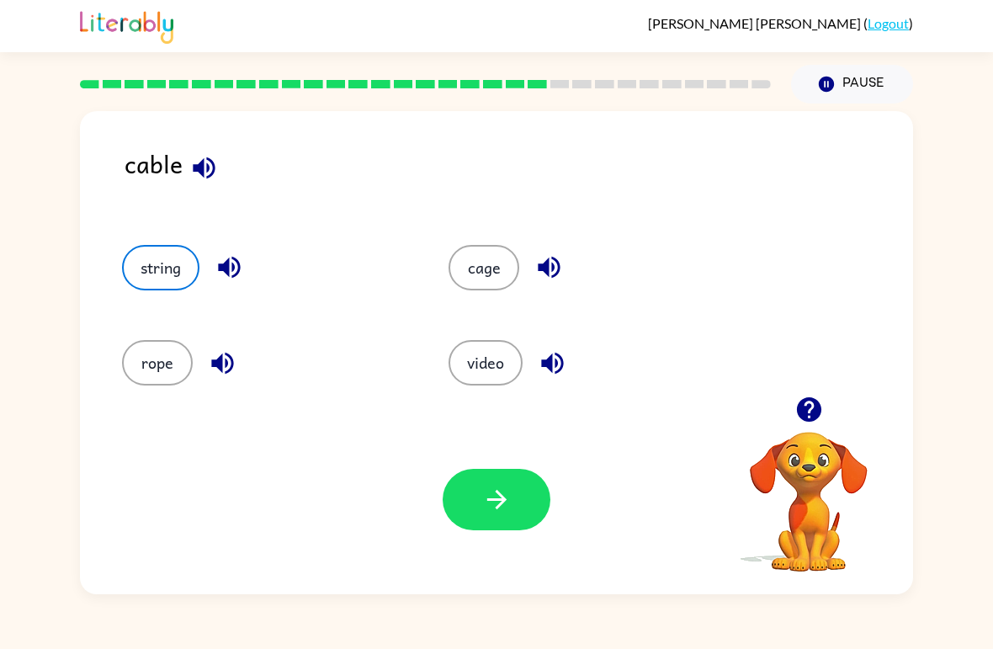
click at [512, 498] on button "button" at bounding box center [497, 499] width 108 height 61
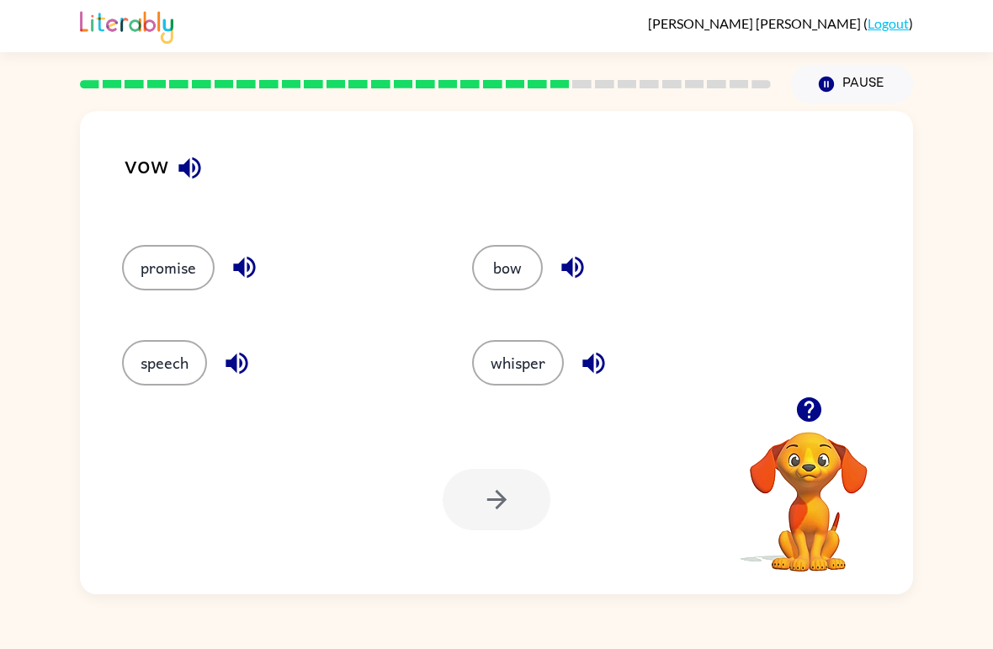
click at [192, 371] on button "speech" at bounding box center [164, 362] width 85 height 45
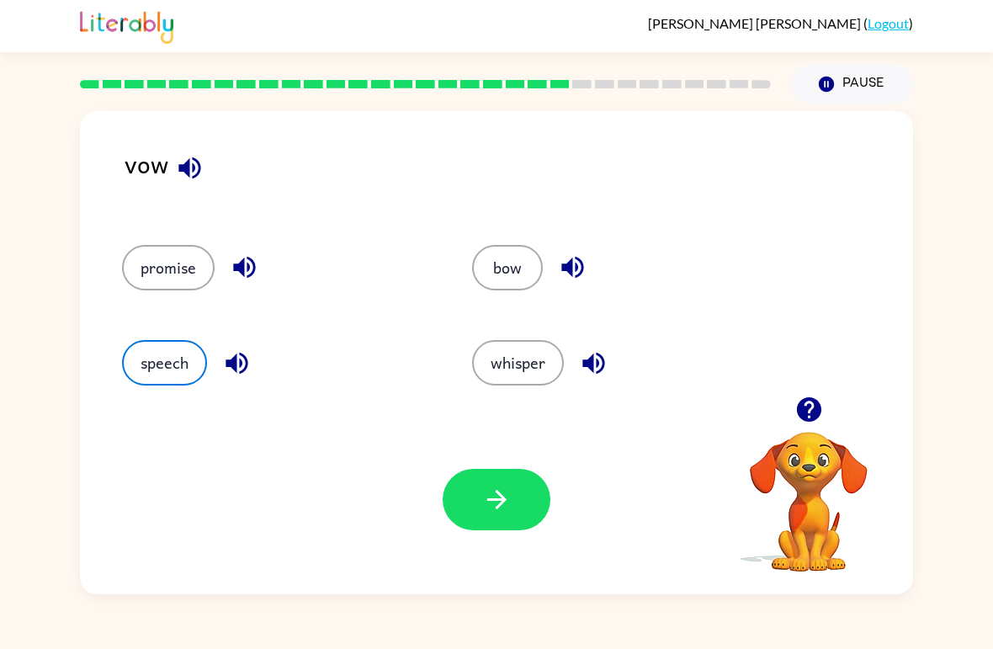
click at [517, 488] on button "button" at bounding box center [497, 499] width 108 height 61
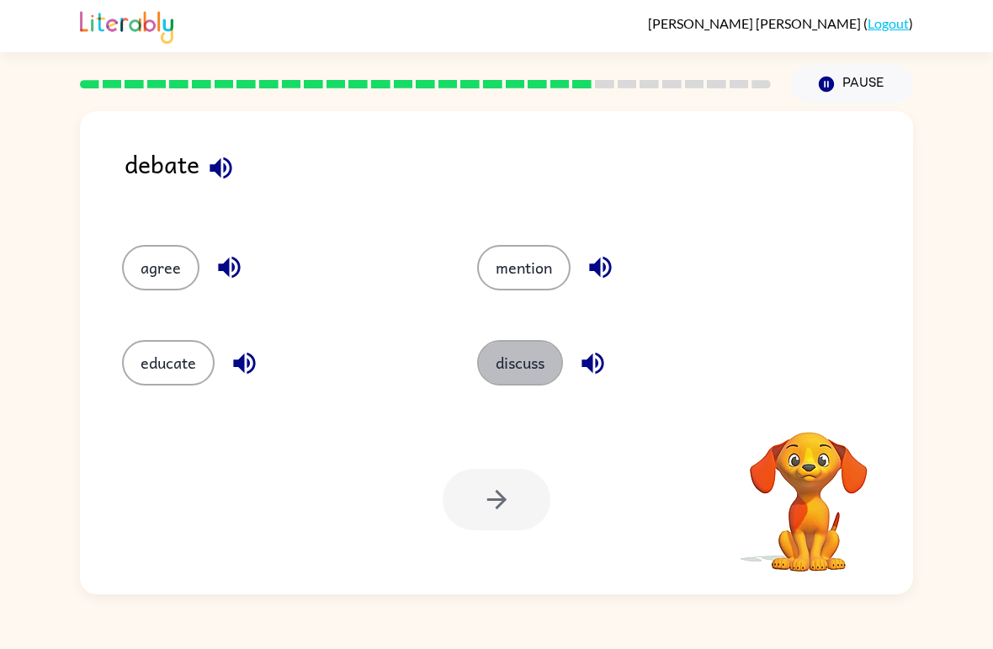
click at [511, 363] on button "discuss" at bounding box center [520, 362] width 86 height 45
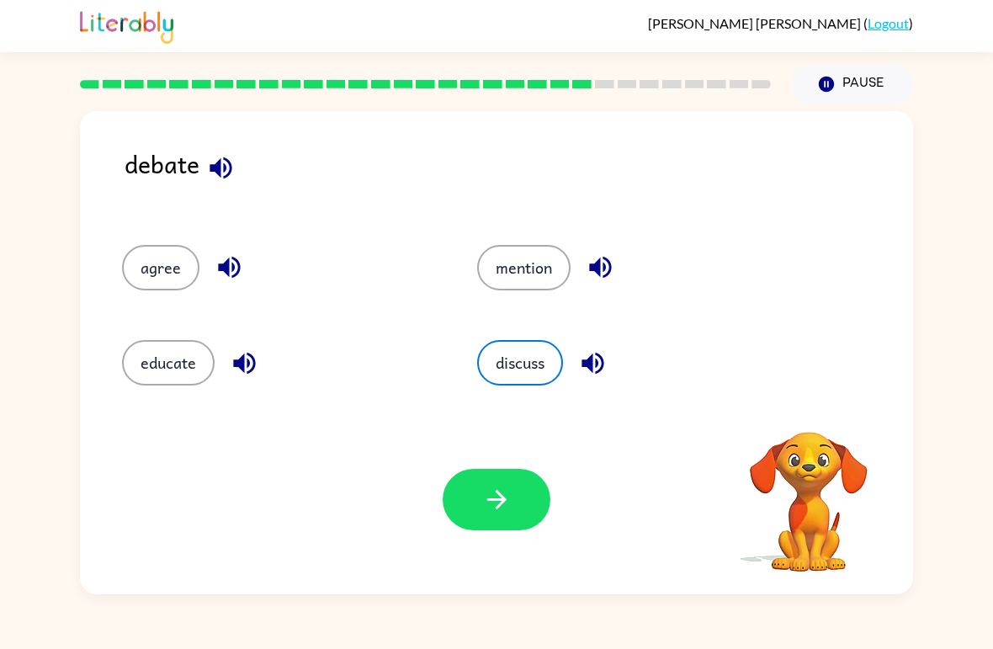
click at [464, 510] on button "button" at bounding box center [497, 499] width 108 height 61
click at [464, 510] on div at bounding box center [497, 499] width 108 height 61
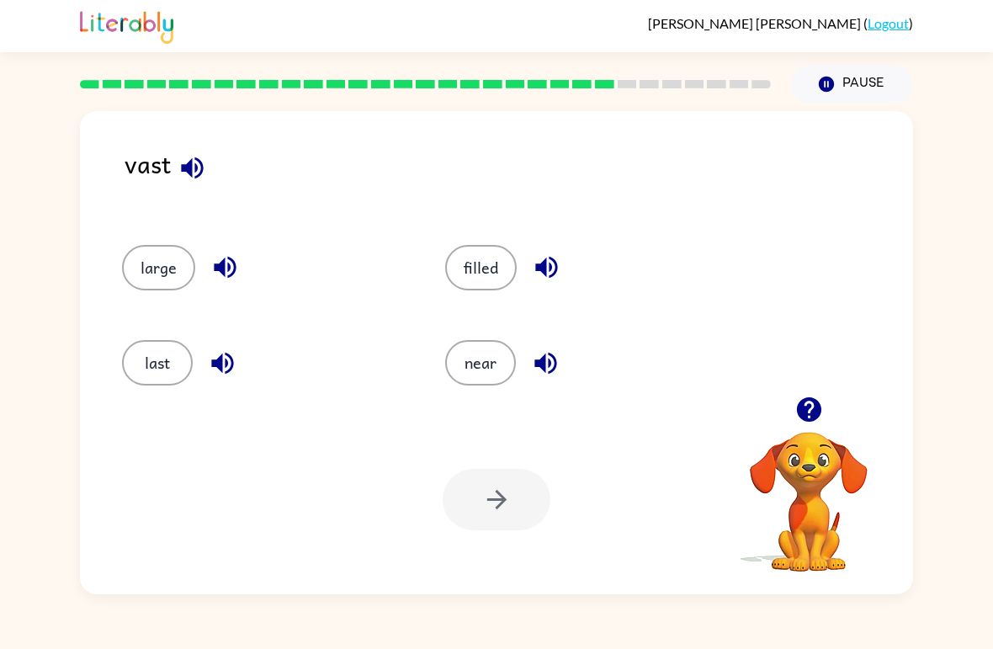
click at [468, 380] on button "near" at bounding box center [480, 362] width 71 height 45
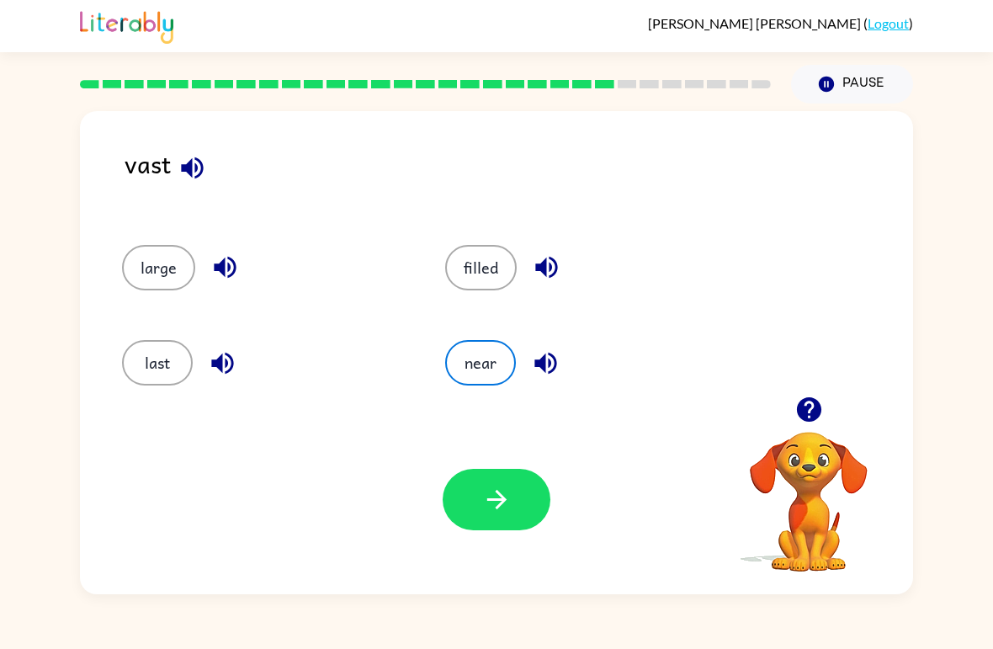
click at [496, 513] on icon "button" at bounding box center [496, 499] width 29 height 29
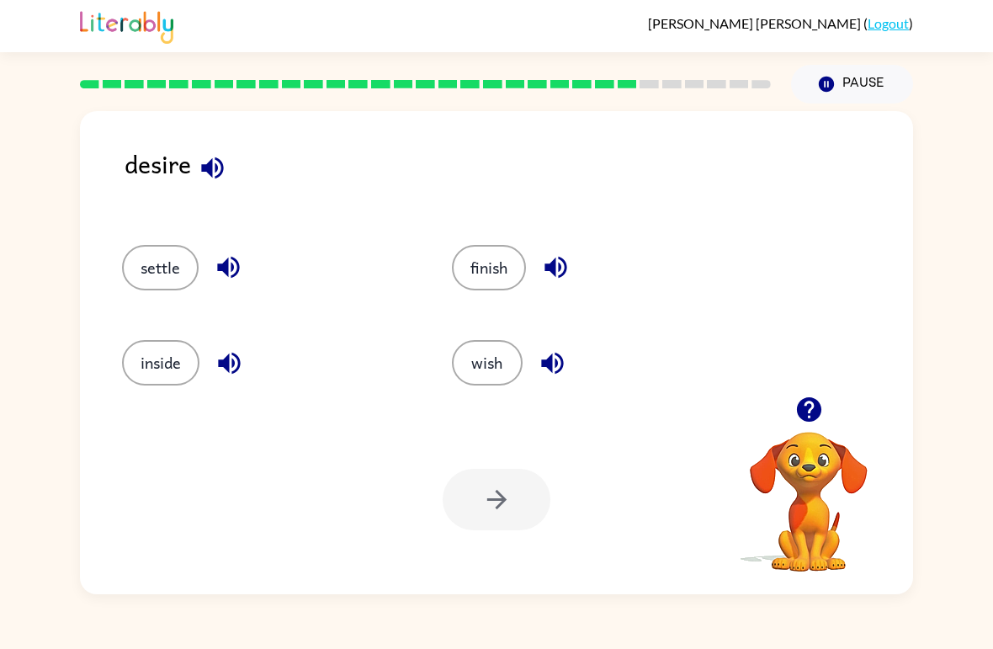
click at [377, 292] on div "settle" at bounding box center [255, 260] width 330 height 95
click at [171, 268] on button "settle" at bounding box center [160, 267] width 77 height 45
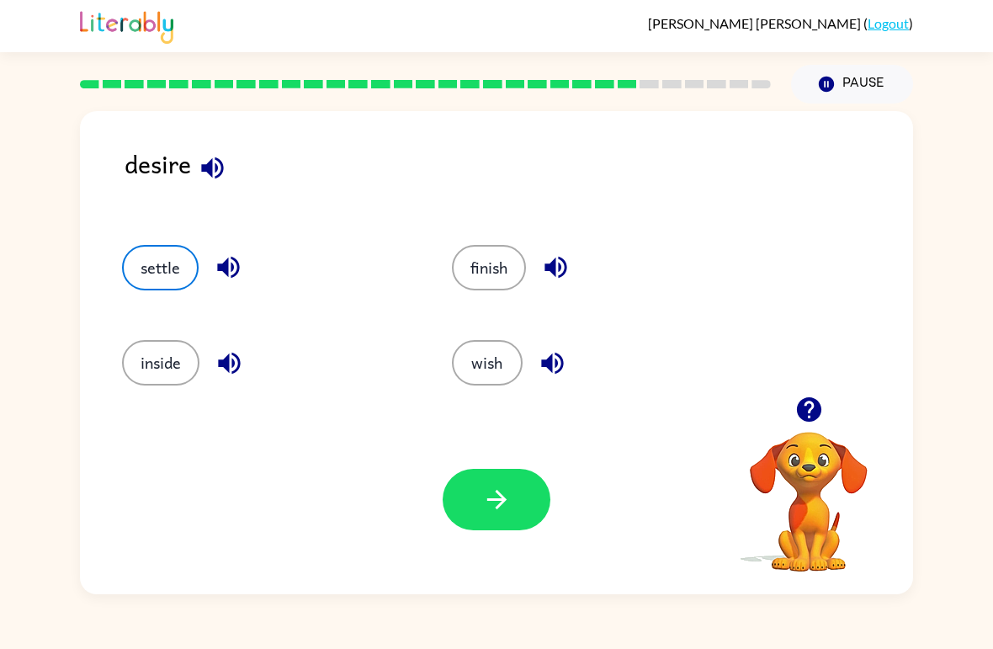
click at [531, 507] on button "button" at bounding box center [497, 499] width 108 height 61
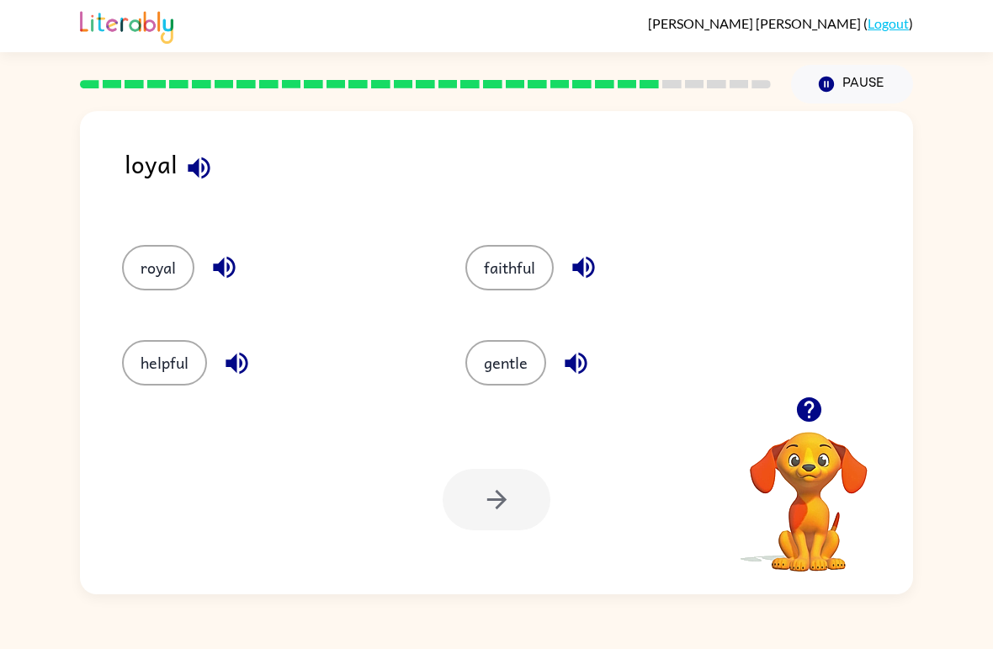
click at [161, 290] on button "royal" at bounding box center [158, 267] width 72 height 45
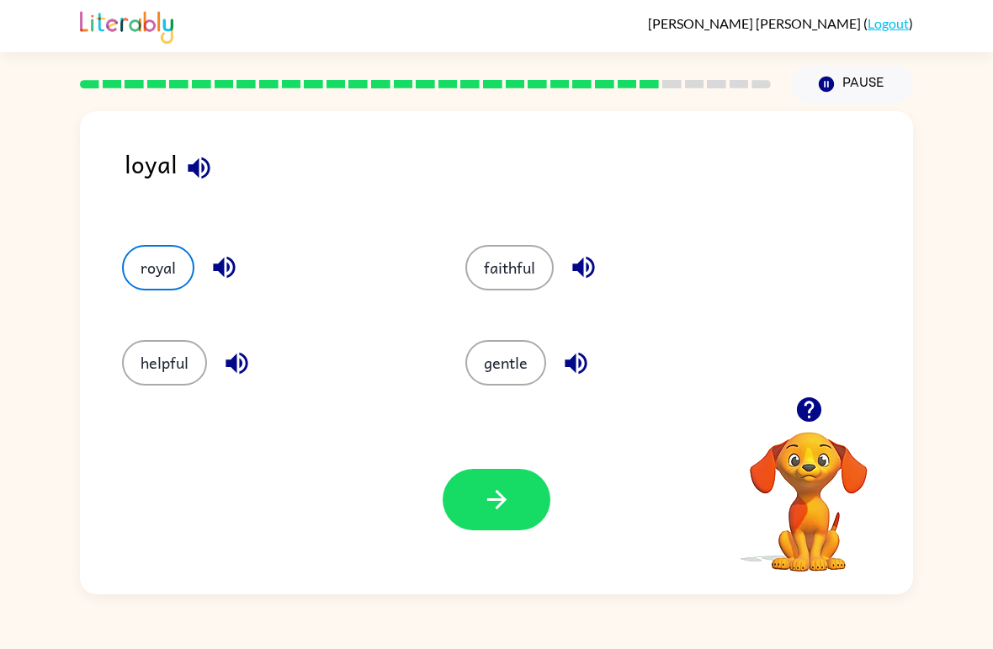
click at [515, 512] on button "button" at bounding box center [497, 499] width 108 height 61
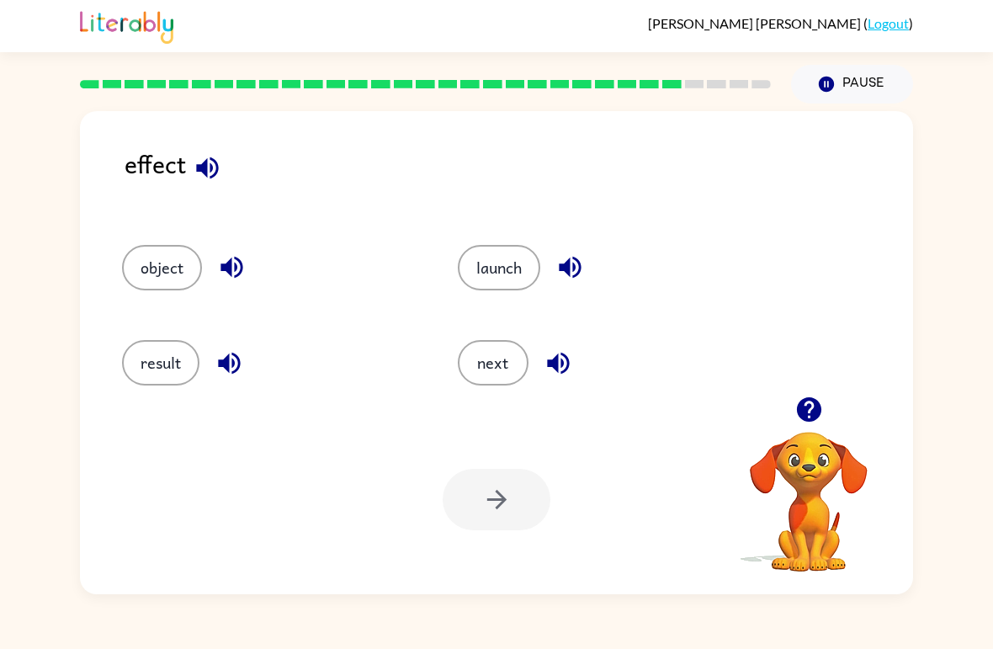
click at [149, 362] on button "result" at bounding box center [160, 362] width 77 height 45
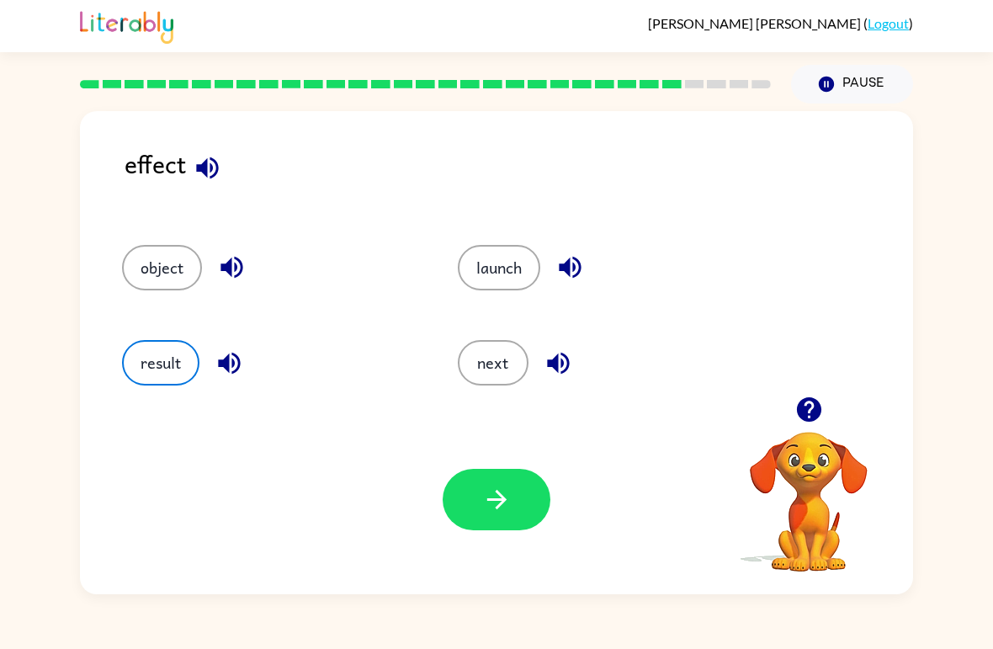
click at [492, 487] on icon "button" at bounding box center [496, 499] width 29 height 29
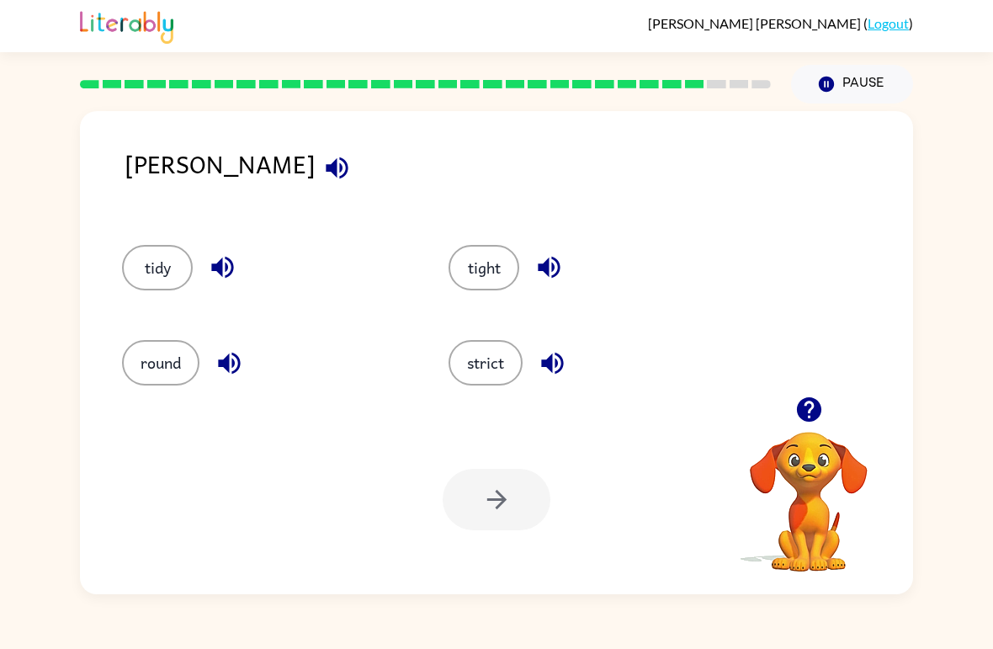
click at [491, 279] on button "tight" at bounding box center [483, 267] width 71 height 45
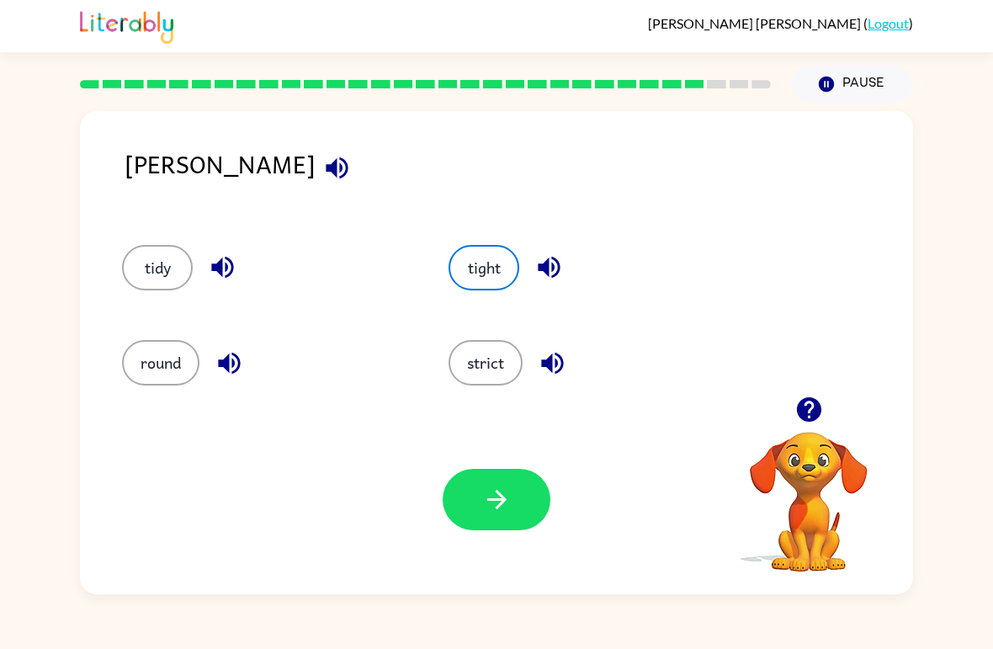
click at [495, 363] on button "strict" at bounding box center [485, 362] width 74 height 45
click at [523, 493] on button "button" at bounding box center [497, 499] width 108 height 61
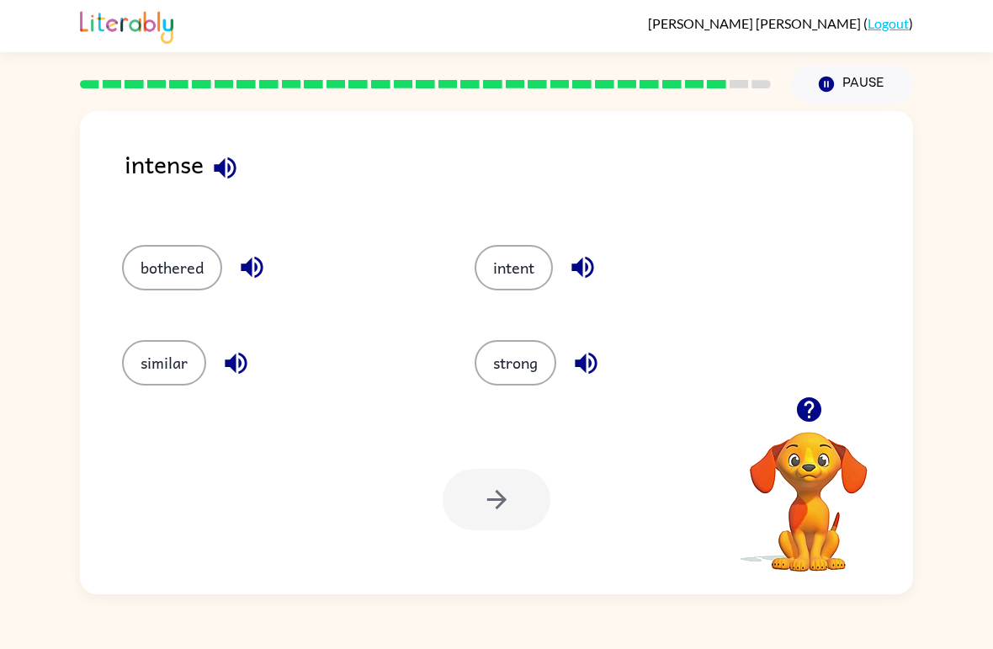
click at [533, 360] on button "strong" at bounding box center [516, 362] width 82 height 45
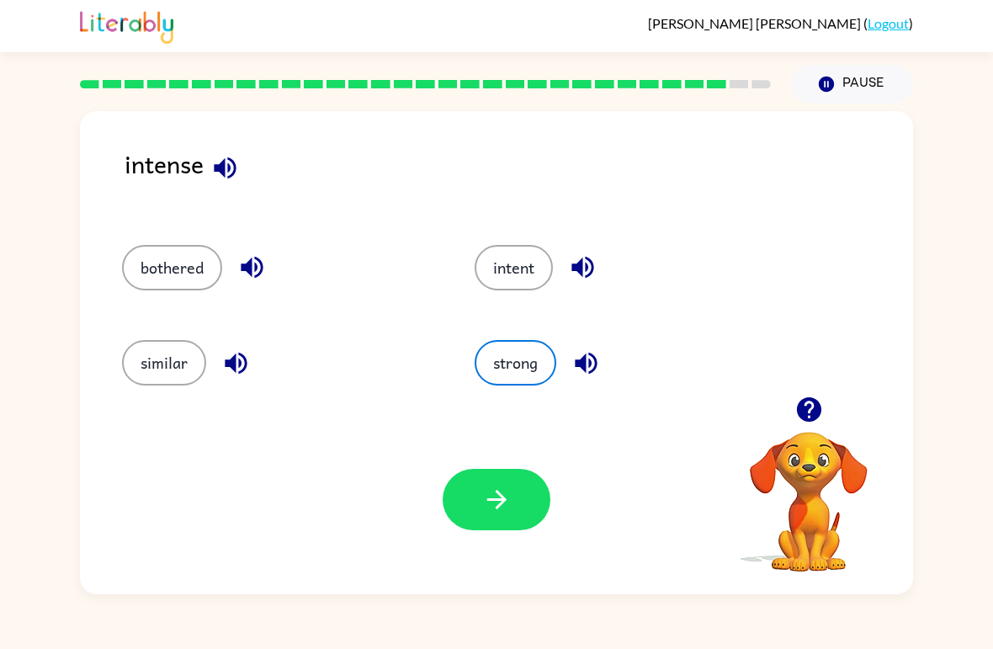
click at [496, 492] on icon "button" at bounding box center [495, 499] width 19 height 19
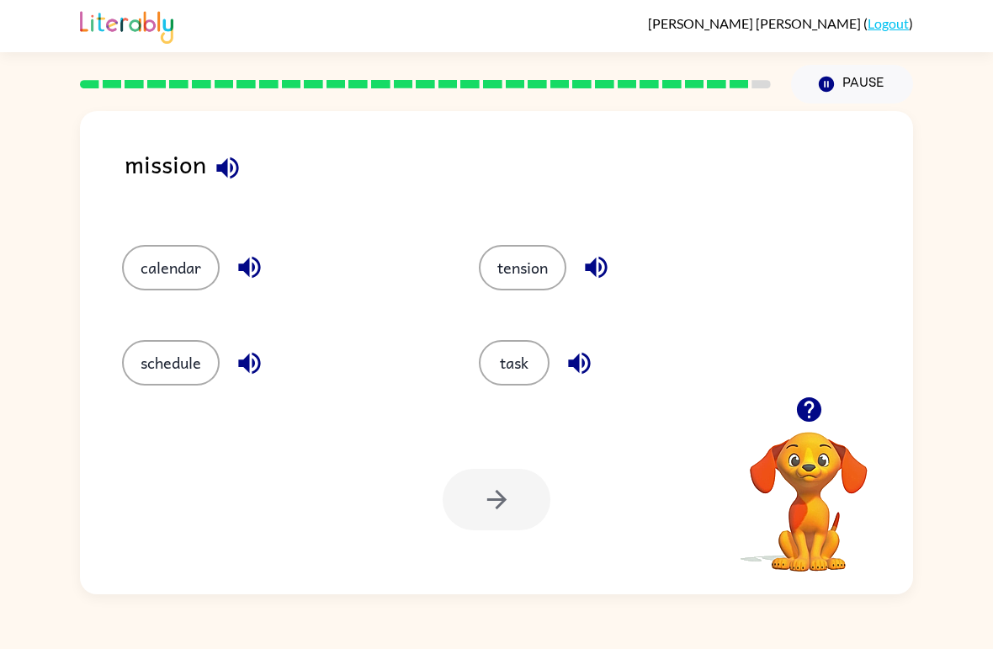
click at [524, 358] on button "task" at bounding box center [514, 362] width 71 height 45
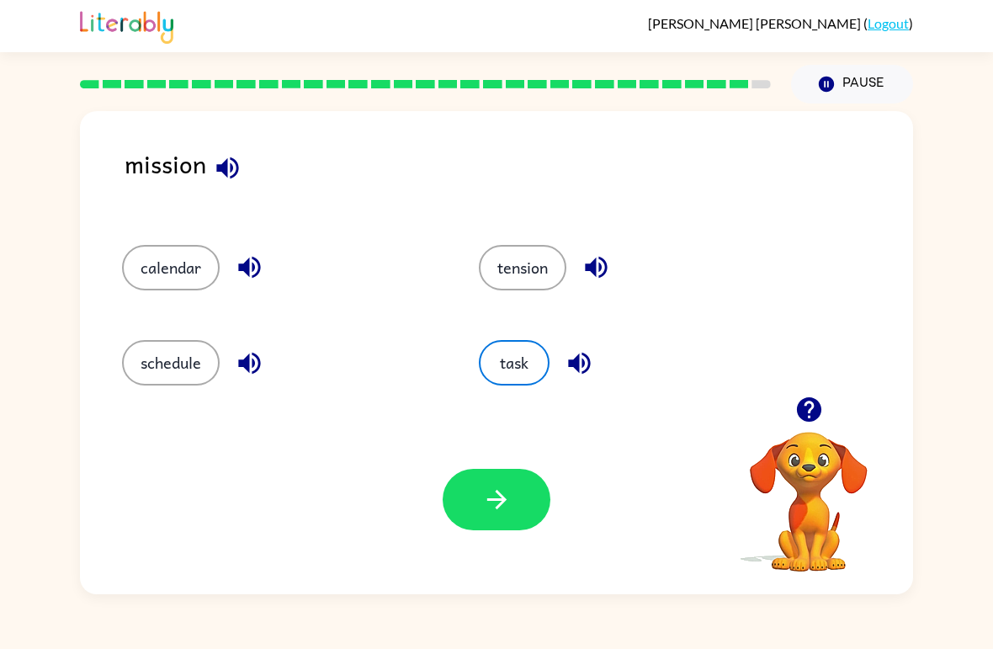
click at [497, 498] on icon "button" at bounding box center [496, 499] width 29 height 29
